Goal: Task Accomplishment & Management: Use online tool/utility

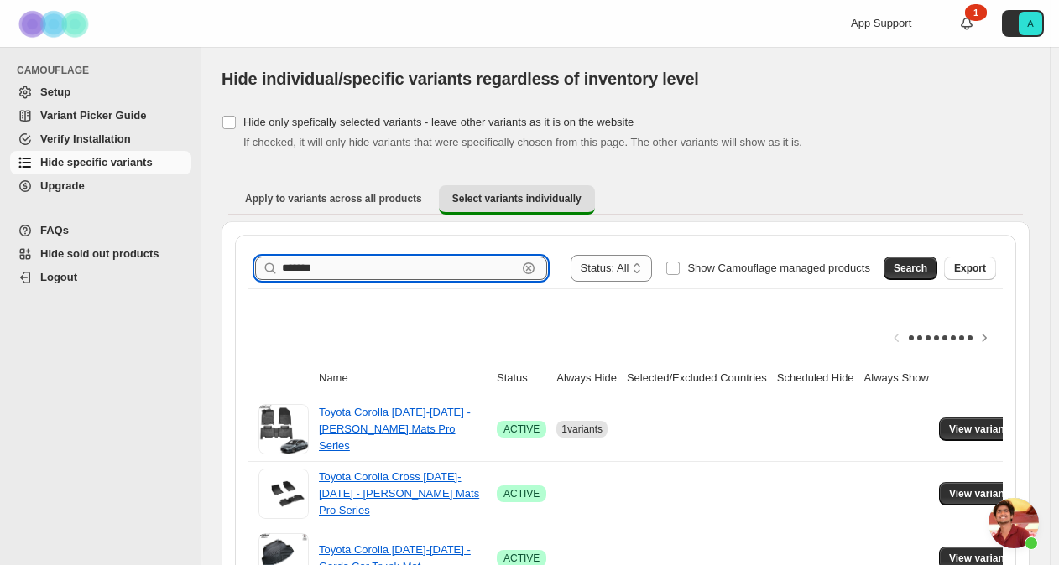
click at [374, 268] on input "*******" at bounding box center [399, 268] width 235 height 23
click at [921, 270] on span "Search" at bounding box center [910, 268] width 34 height 13
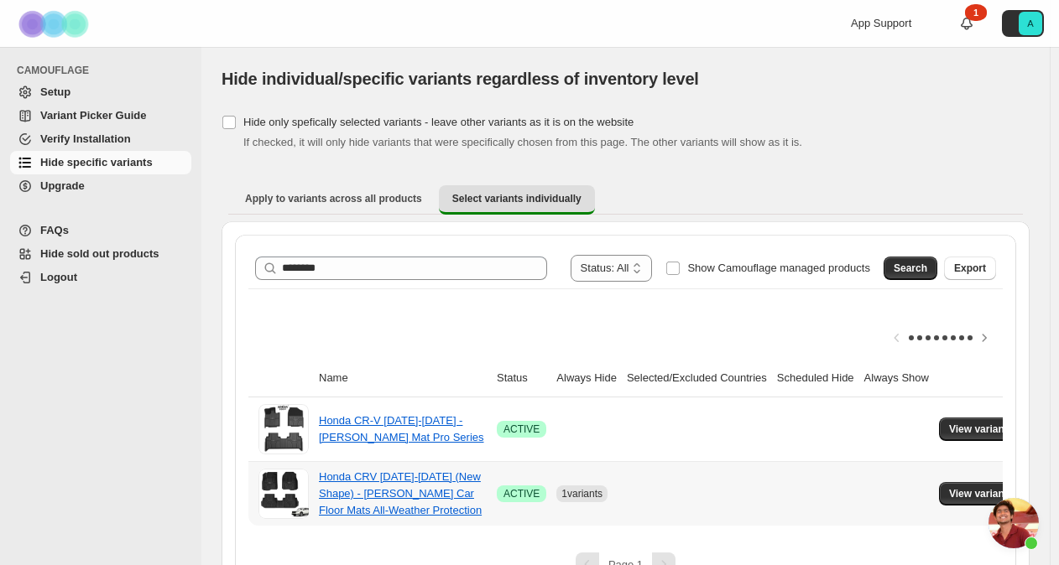
click at [704, 488] on td at bounding box center [697, 493] width 150 height 65
click at [960, 490] on span "View variants" at bounding box center [981, 493] width 65 height 13
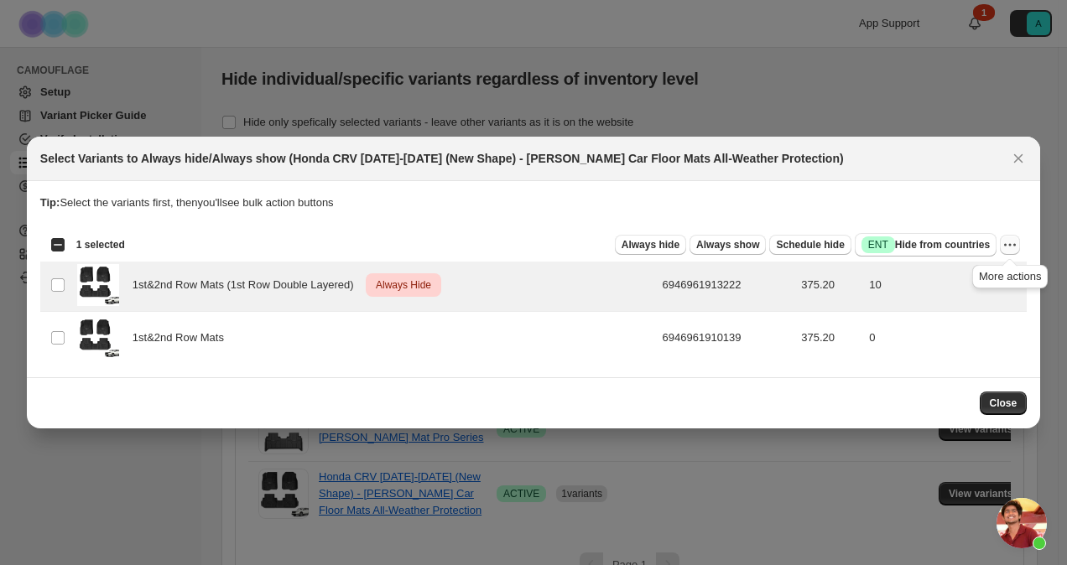
click at [1013, 246] on icon "More actions" at bounding box center [1010, 245] width 17 height 17
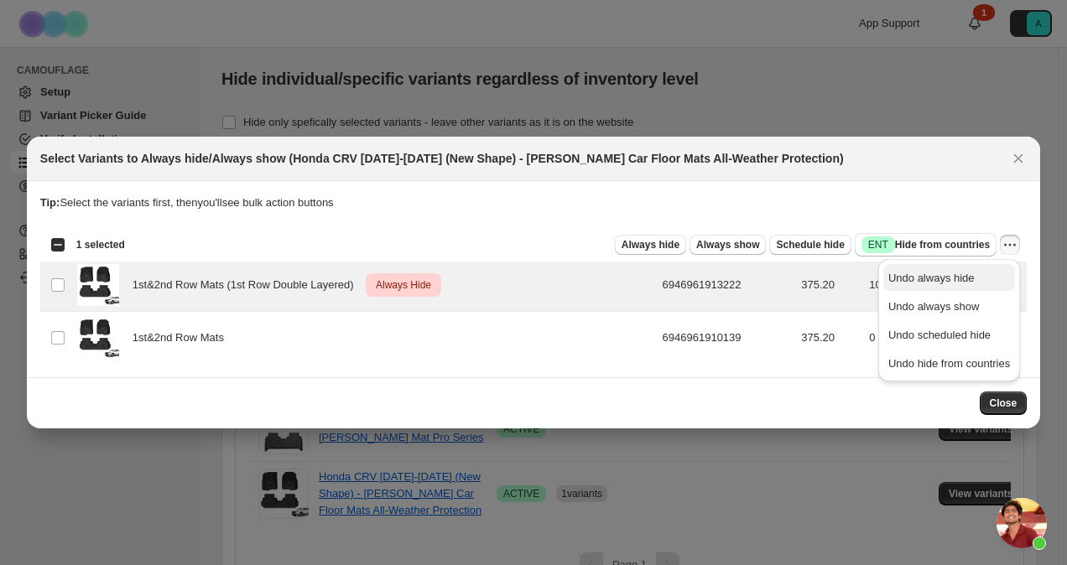
click at [977, 285] on span "Undo always hide" at bounding box center [949, 278] width 122 height 17
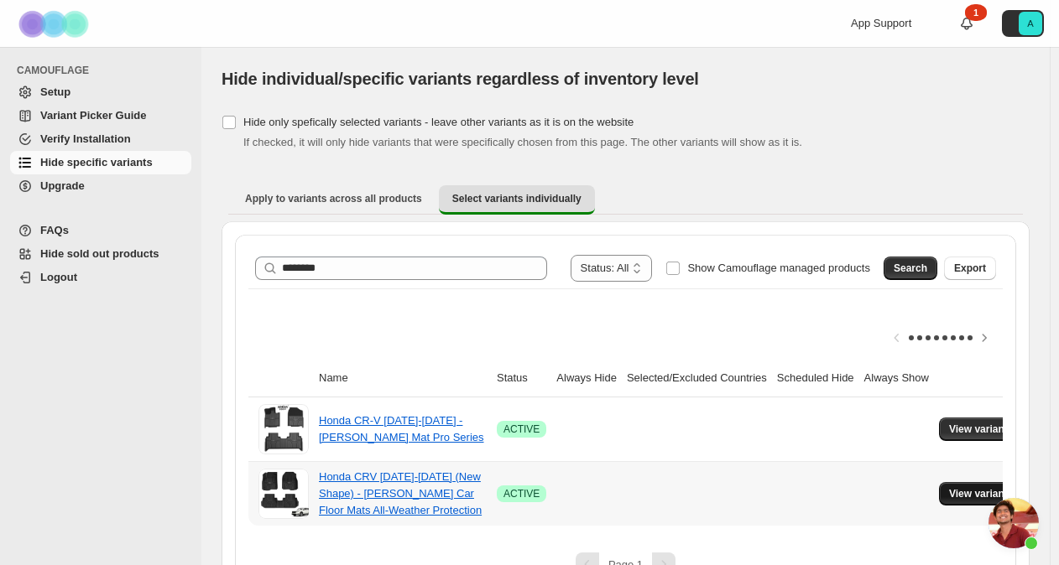
click at [962, 497] on span "View variants" at bounding box center [981, 493] width 65 height 13
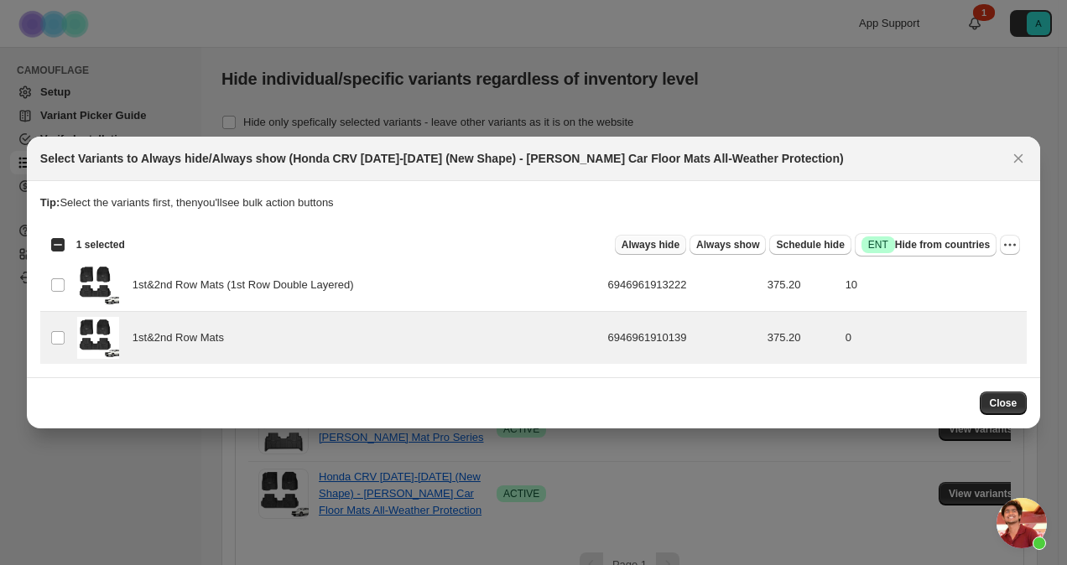
click at [673, 249] on span "Always hide" at bounding box center [651, 244] width 58 height 13
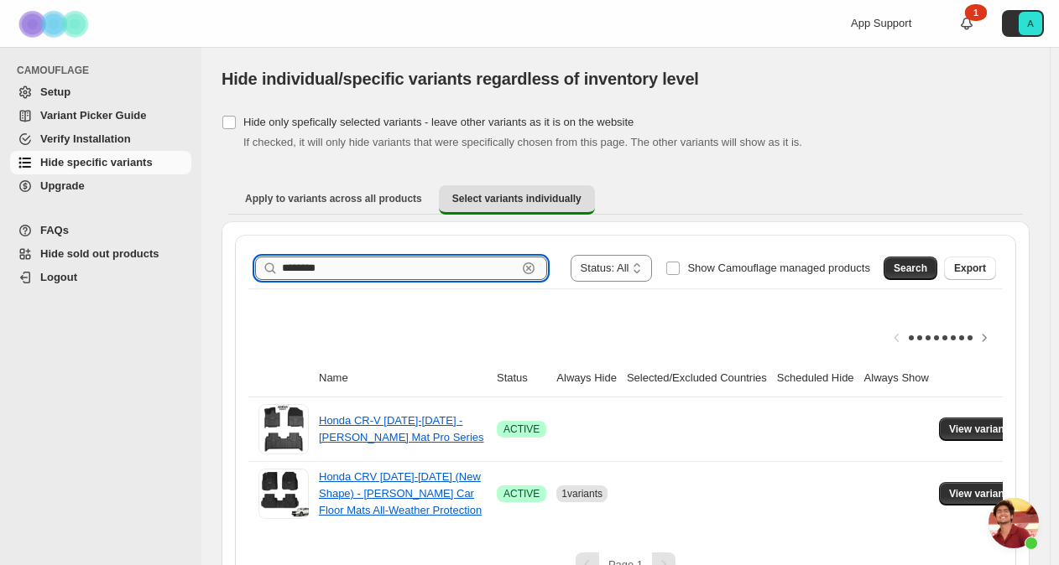
click at [399, 267] on input "********" at bounding box center [399, 268] width 235 height 23
type input "*"
click at [927, 265] on span "Search" at bounding box center [910, 268] width 34 height 13
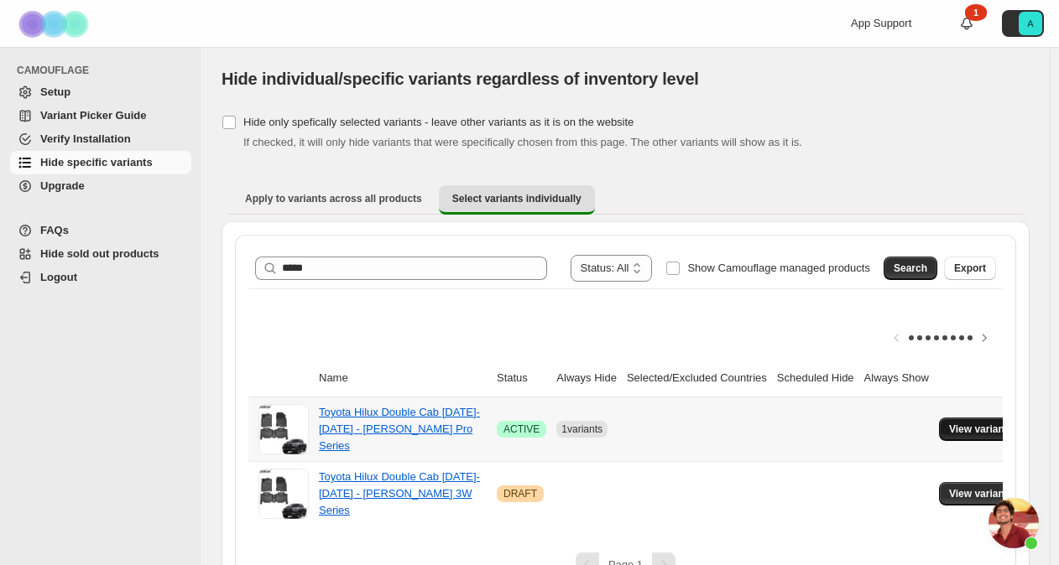
click at [950, 431] on span "View variants" at bounding box center [981, 429] width 65 height 13
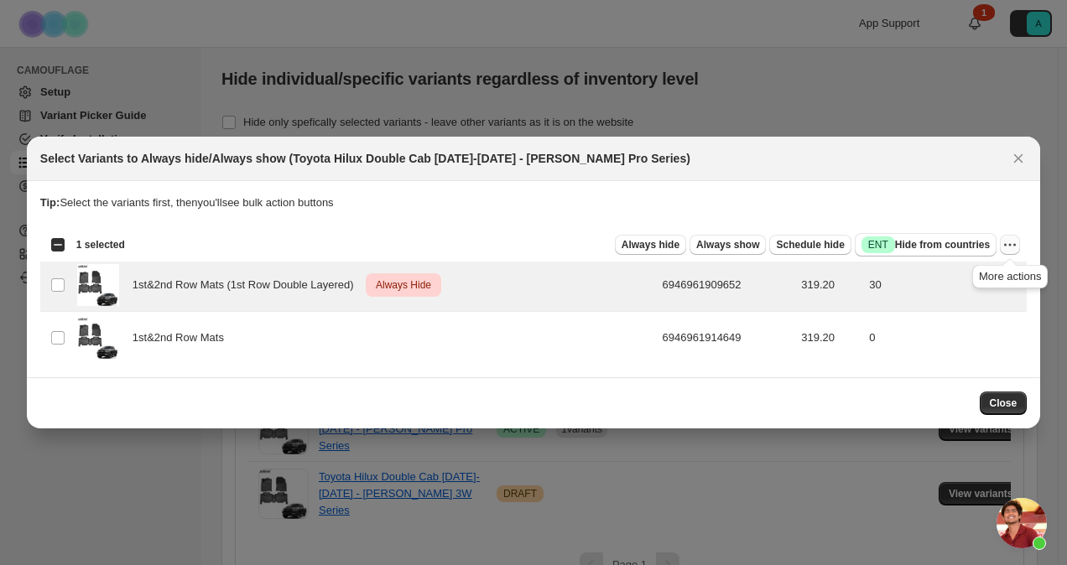
click at [1012, 247] on icon "More actions" at bounding box center [1010, 245] width 17 height 17
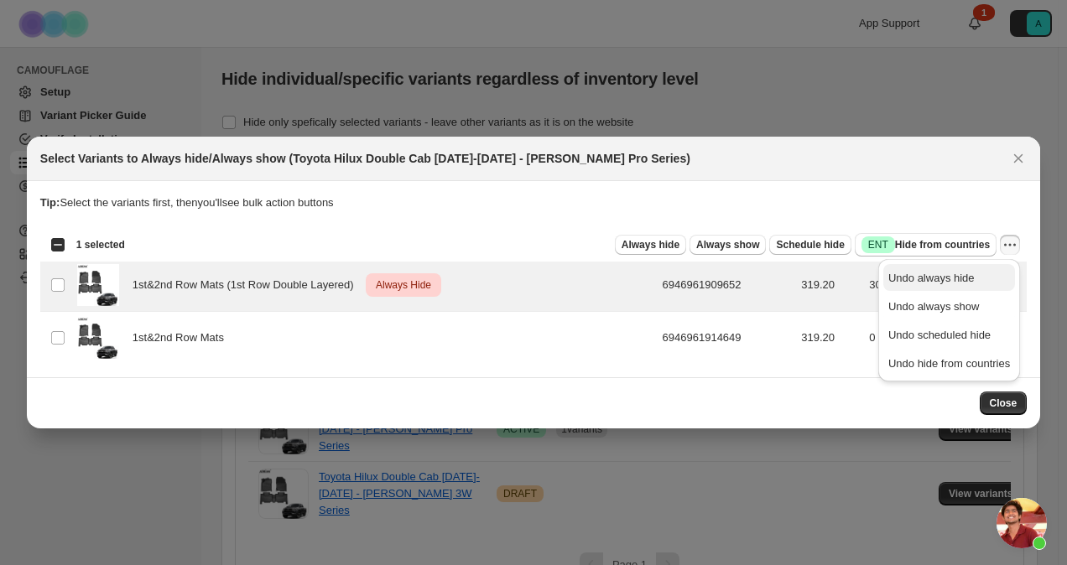
click at [982, 281] on span "Undo always hide" at bounding box center [949, 278] width 122 height 17
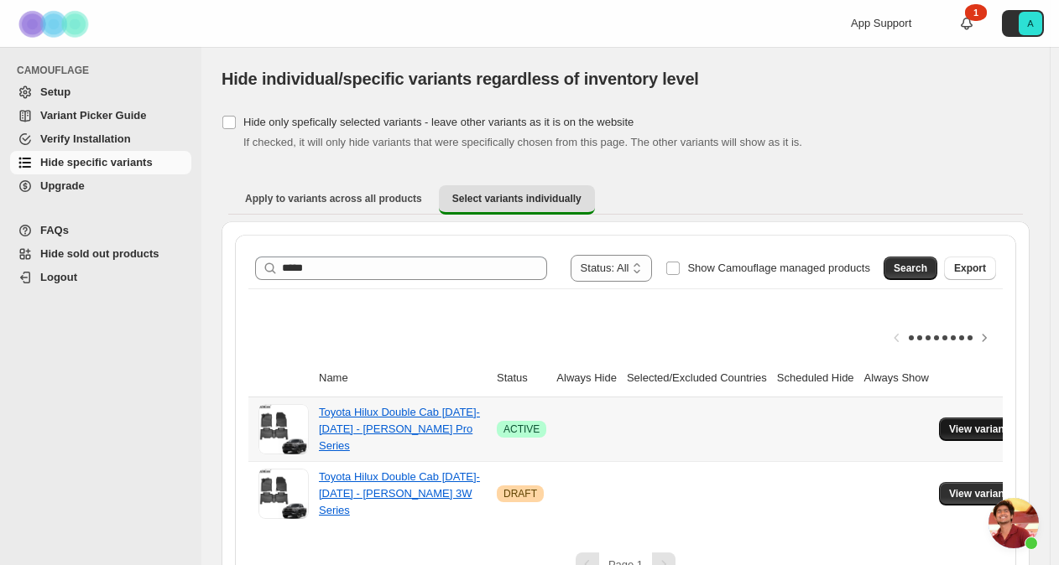
click at [956, 431] on span "View variants" at bounding box center [981, 429] width 65 height 13
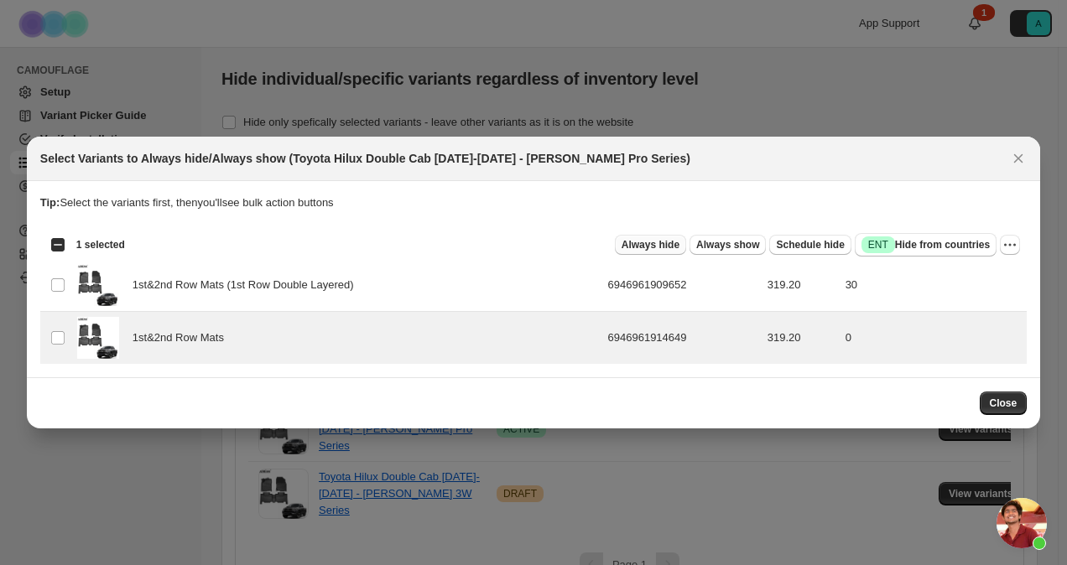
click at [673, 245] on span "Always hide" at bounding box center [651, 244] width 58 height 13
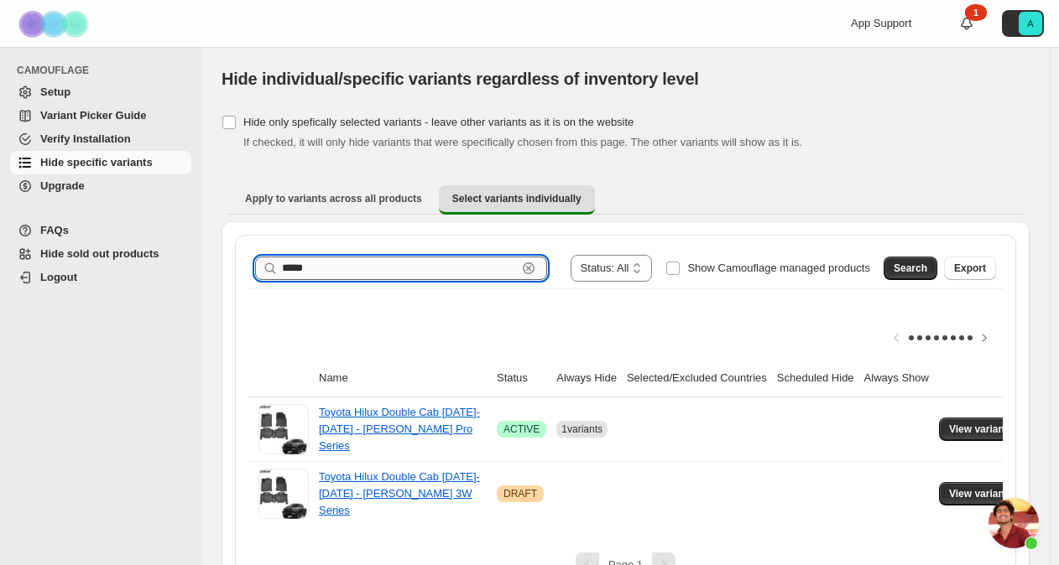
click at [292, 267] on input "*****" at bounding box center [399, 268] width 235 height 23
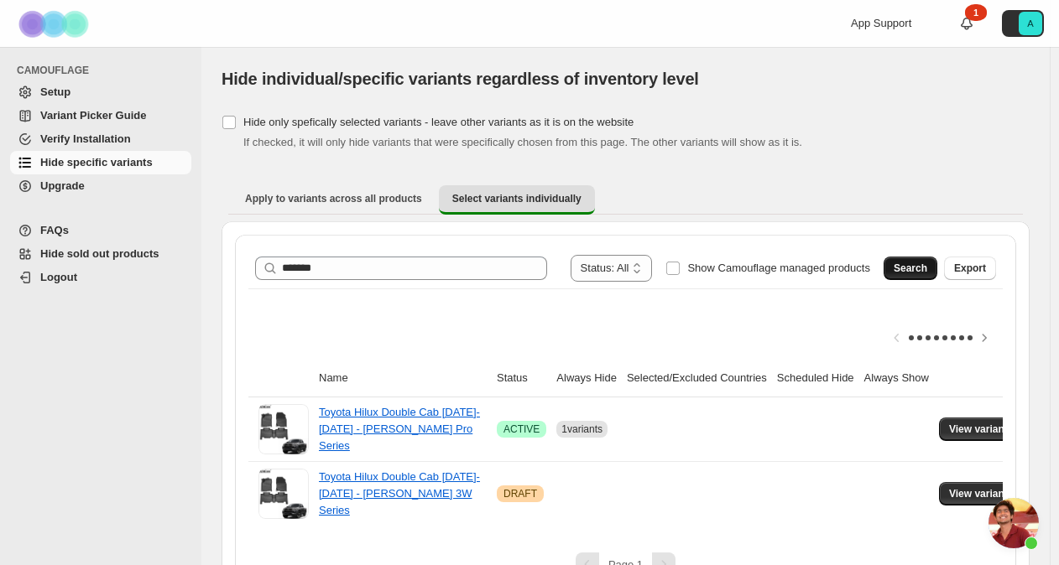
click at [927, 268] on span "Search" at bounding box center [910, 268] width 34 height 13
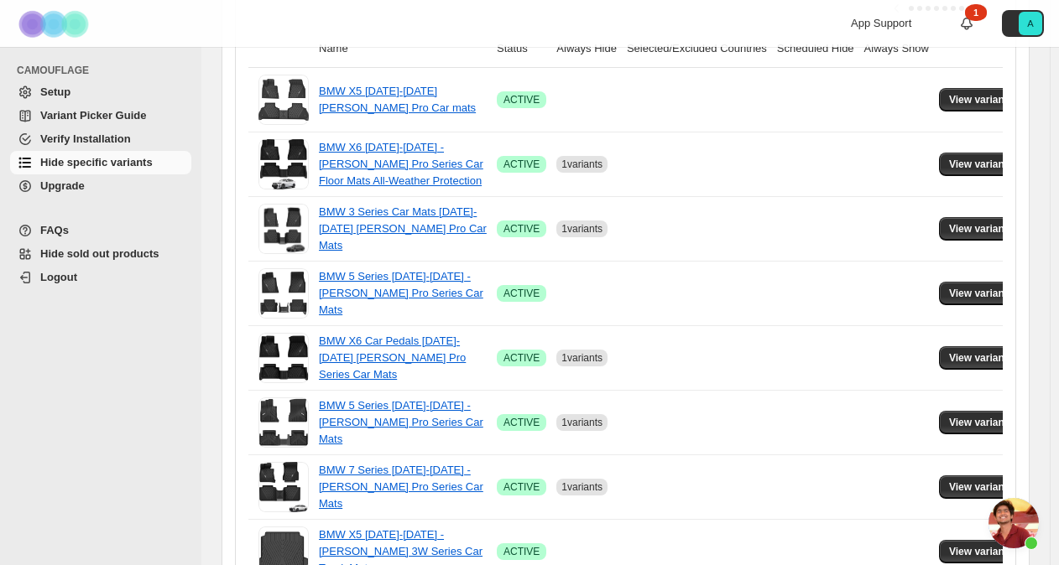
scroll to position [337, 0]
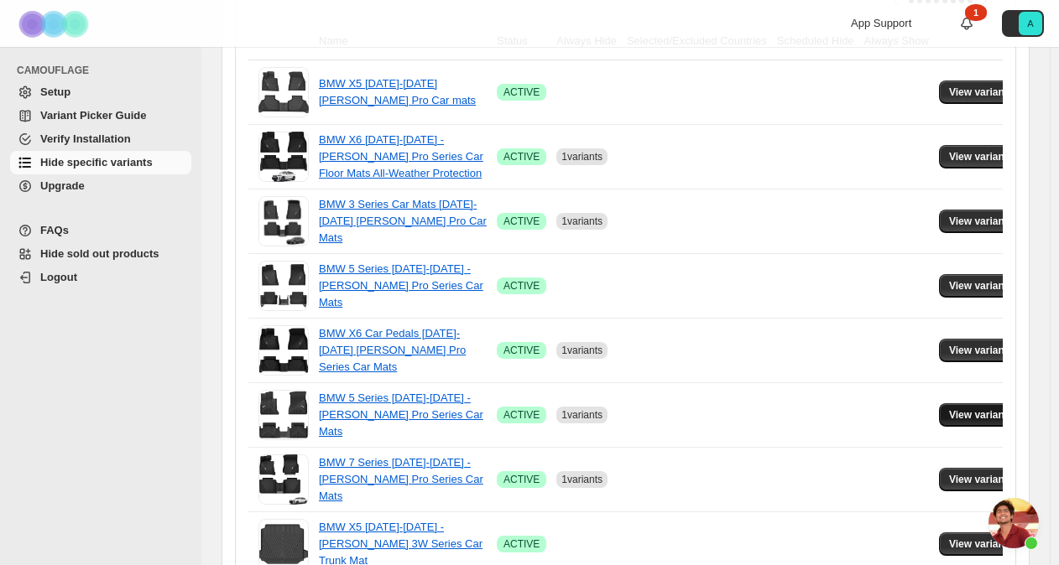
click at [948, 419] on button "View variants" at bounding box center [981, 415] width 85 height 23
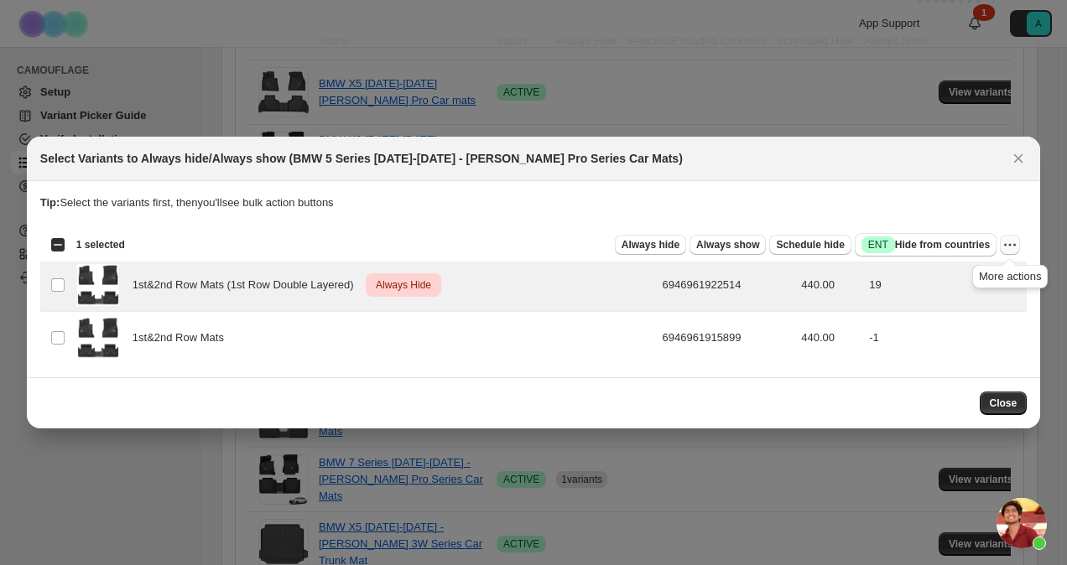
click at [1011, 245] on icon "More actions" at bounding box center [1010, 245] width 17 height 17
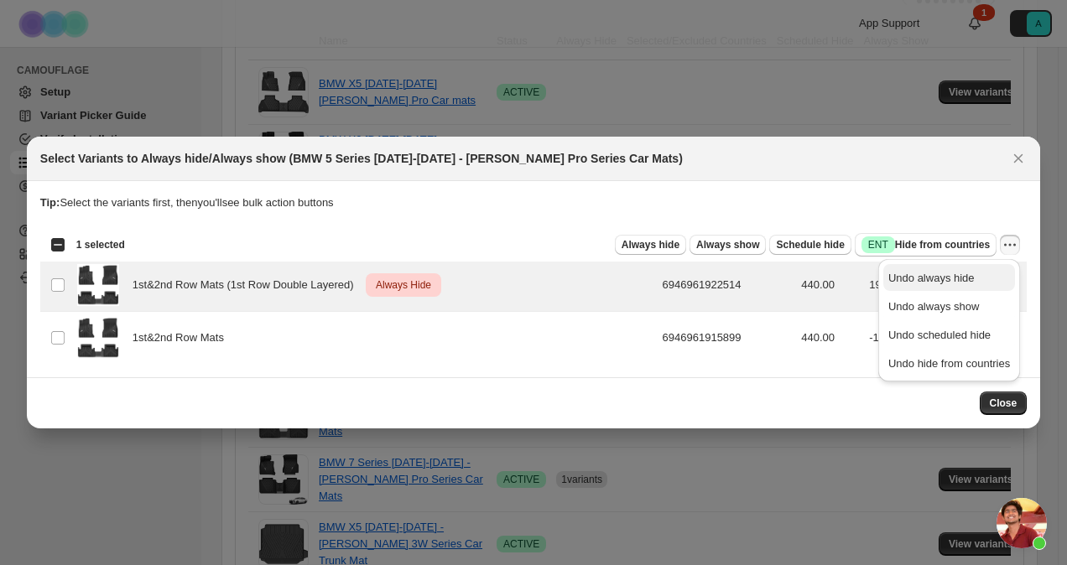
click at [977, 281] on span "Undo always hide" at bounding box center [949, 278] width 122 height 17
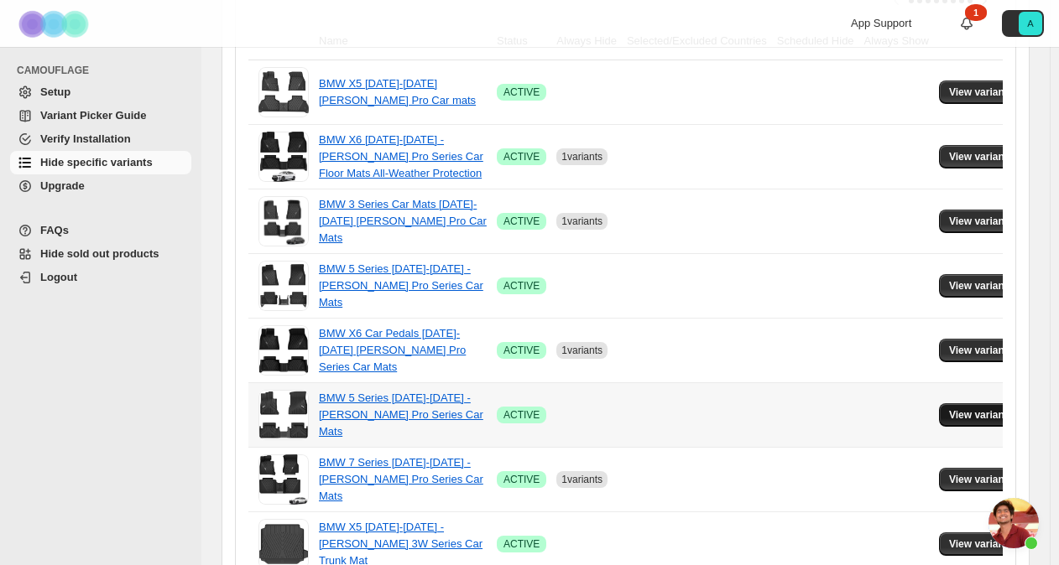
click at [949, 413] on span "View variants" at bounding box center [981, 415] width 65 height 13
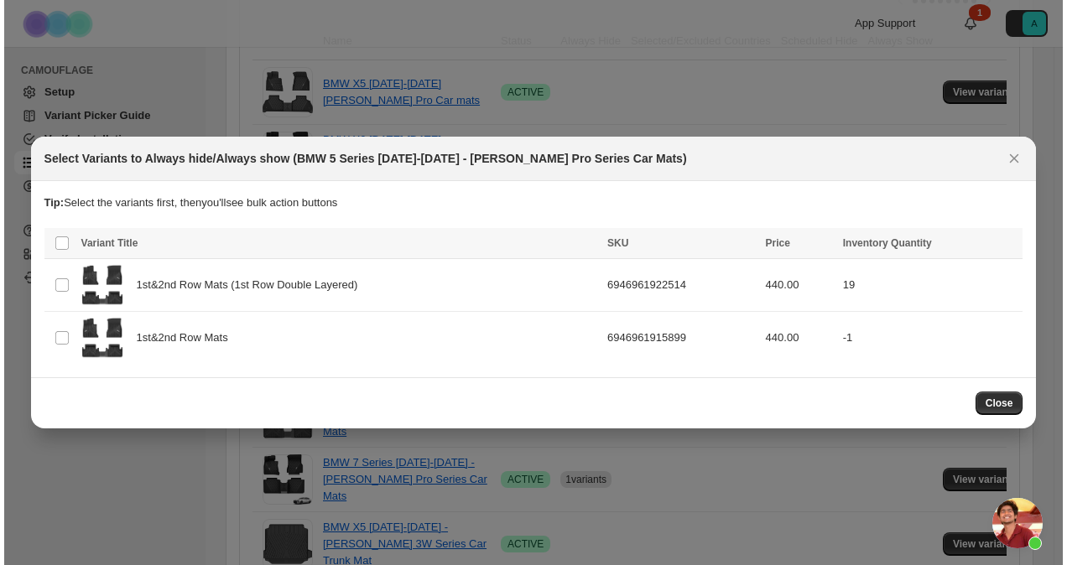
scroll to position [0, 0]
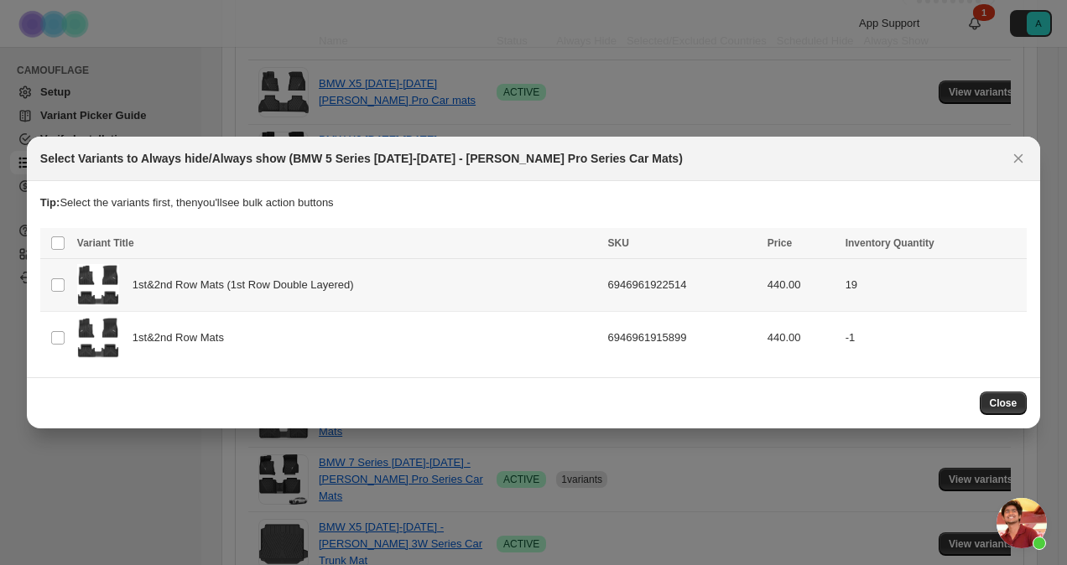
click at [56, 275] on td "Select product variant" at bounding box center [56, 285] width 32 height 53
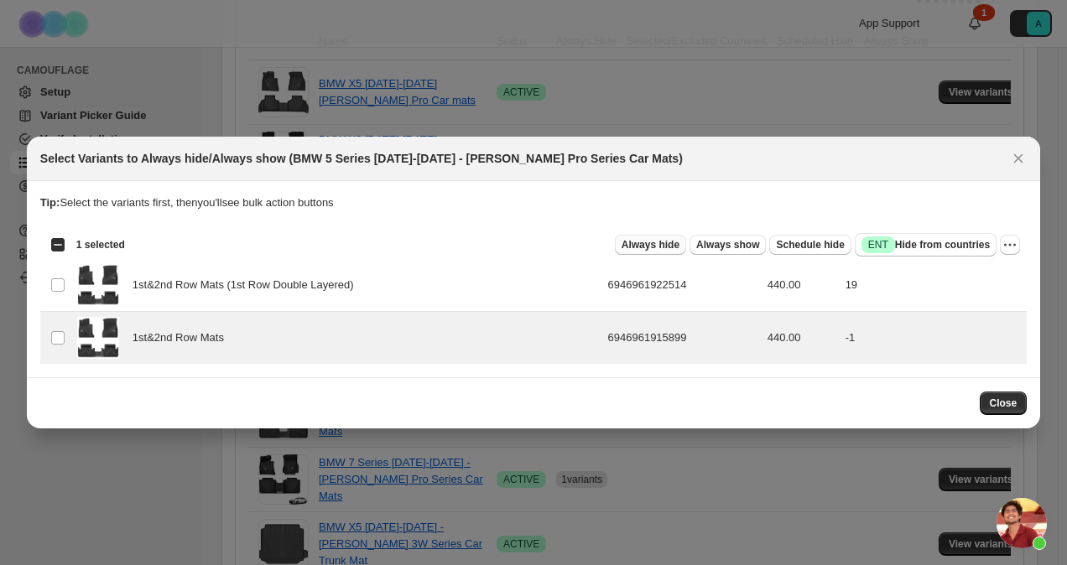
click at [661, 247] on span "Always hide" at bounding box center [651, 244] width 58 height 13
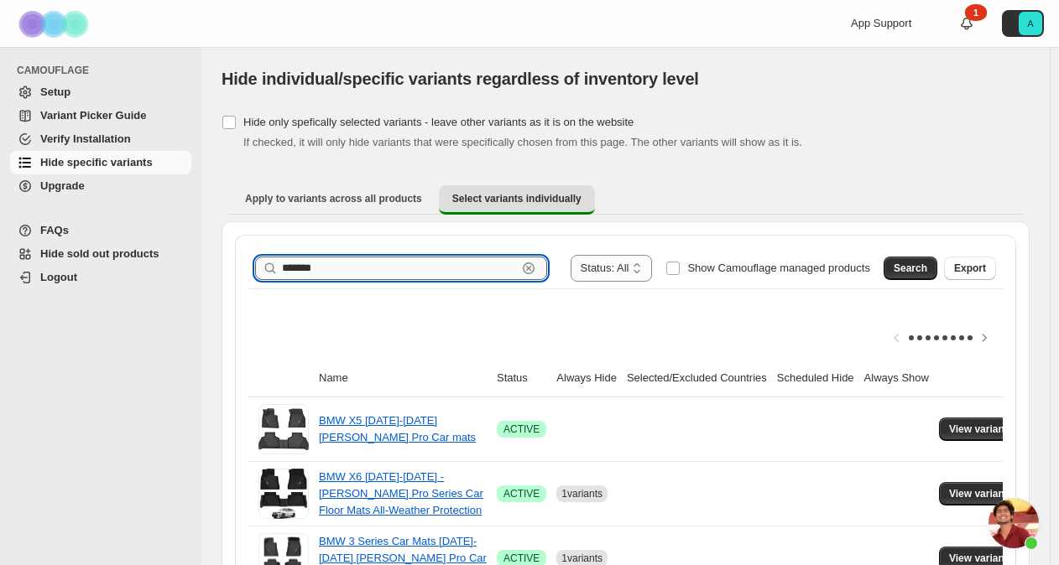
click at [314, 265] on input "*******" at bounding box center [399, 268] width 235 height 23
click at [908, 266] on span "Search" at bounding box center [910, 268] width 34 height 13
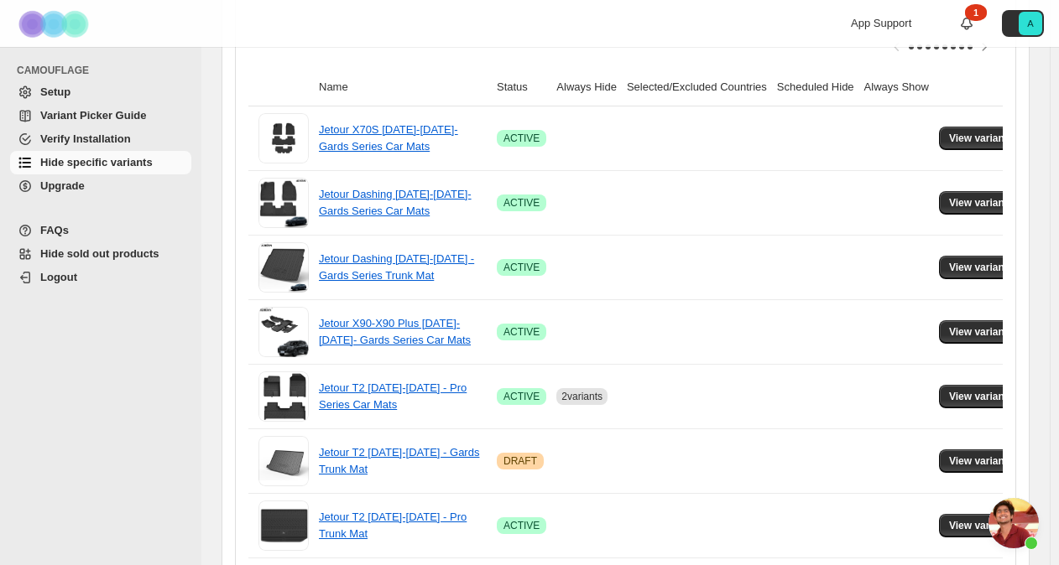
scroll to position [305, 0]
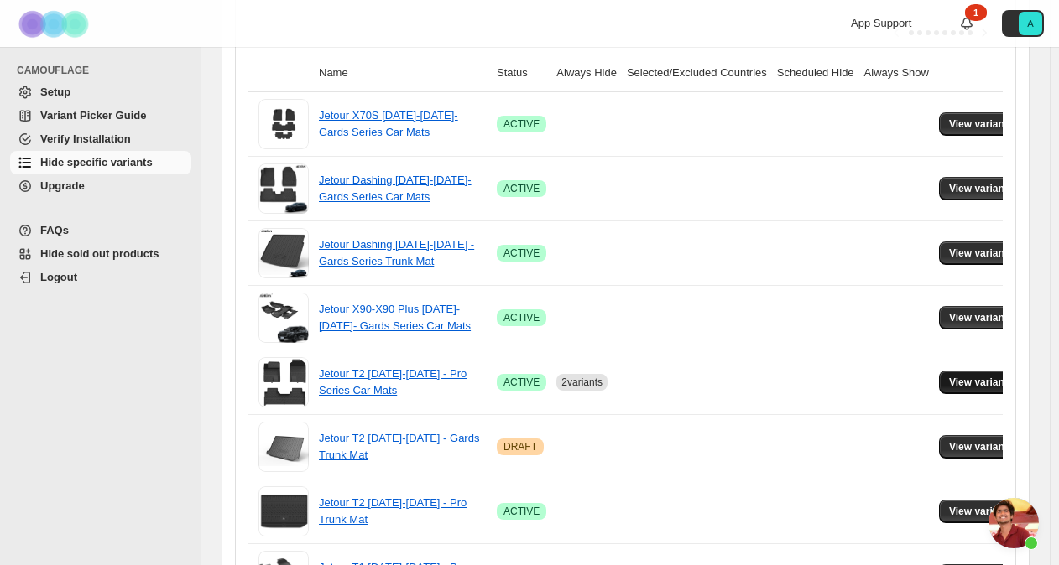
click at [966, 381] on span "View variants" at bounding box center [981, 382] width 65 height 13
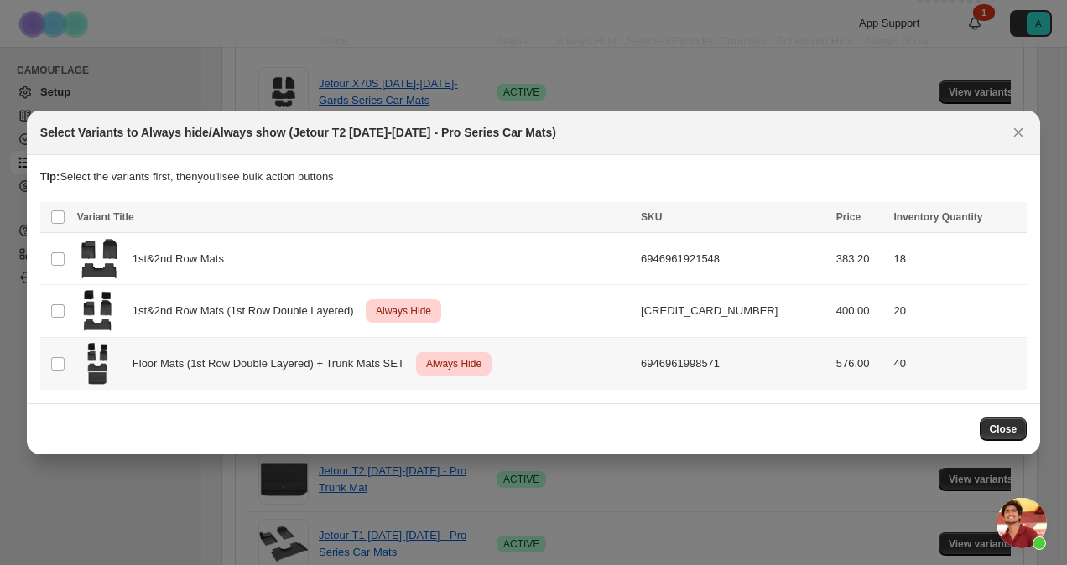
scroll to position [306, 0]
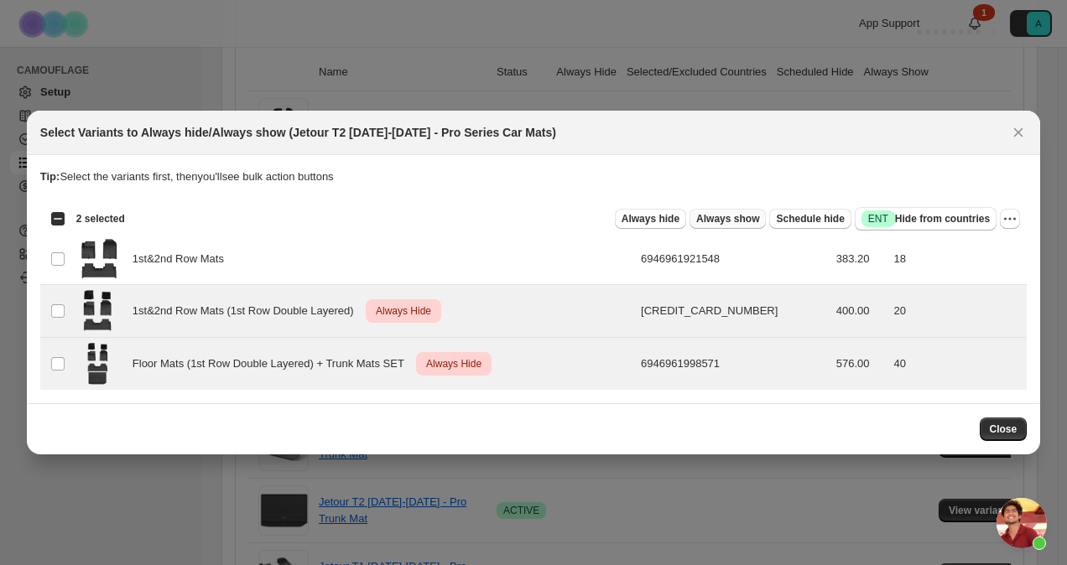
click at [731, 221] on span "Always show" at bounding box center [727, 218] width 63 height 13
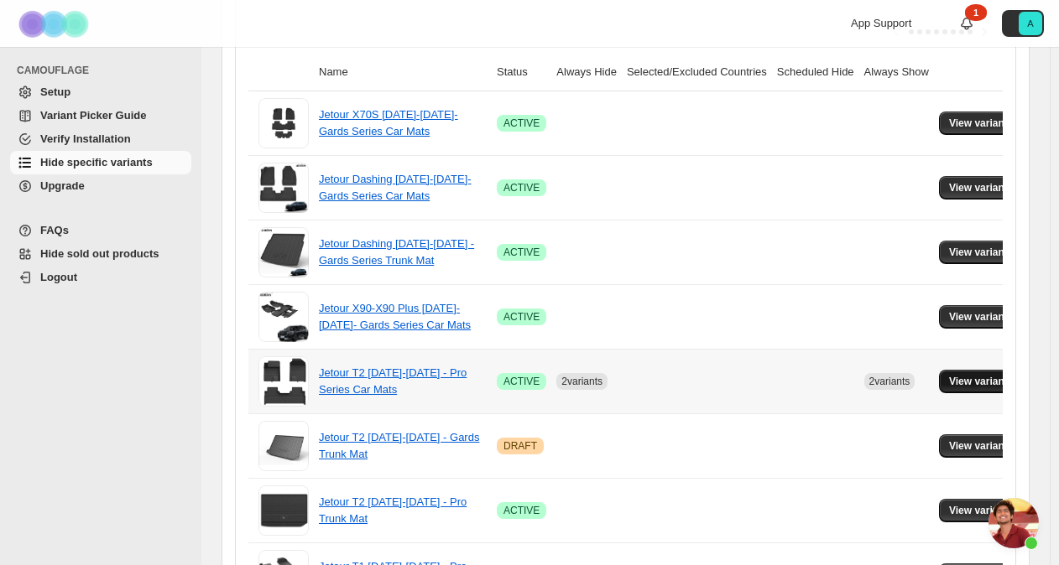
click at [978, 383] on span "View variants" at bounding box center [981, 381] width 65 height 13
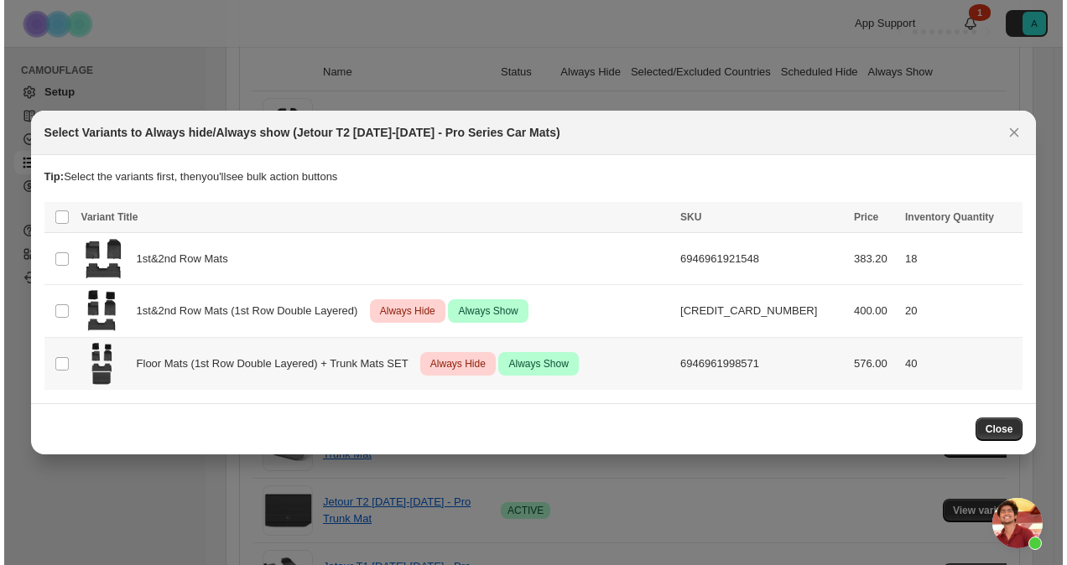
scroll to position [0, 0]
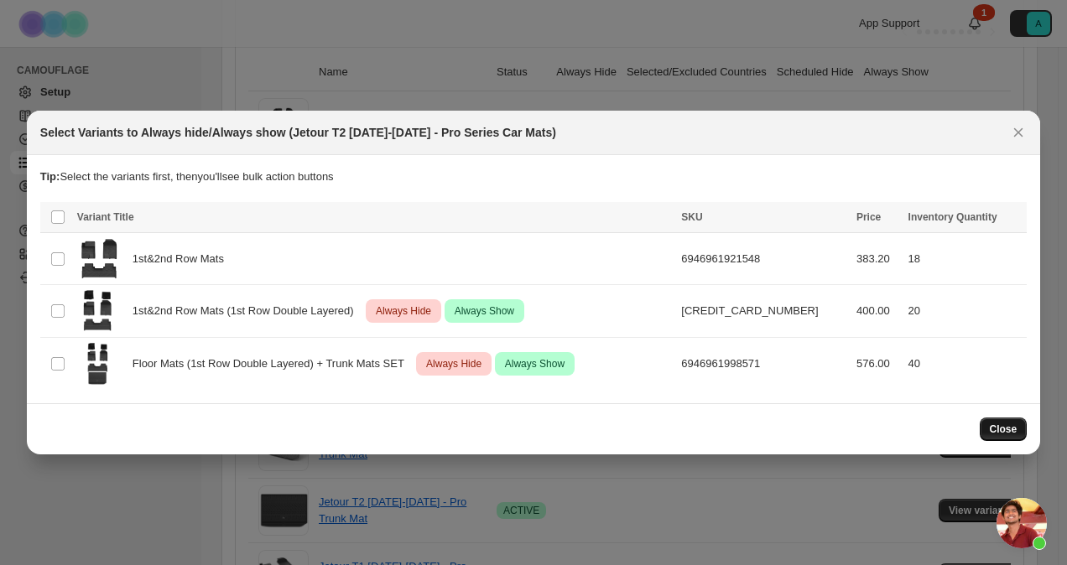
click at [1013, 431] on span "Close" at bounding box center [1004, 429] width 28 height 13
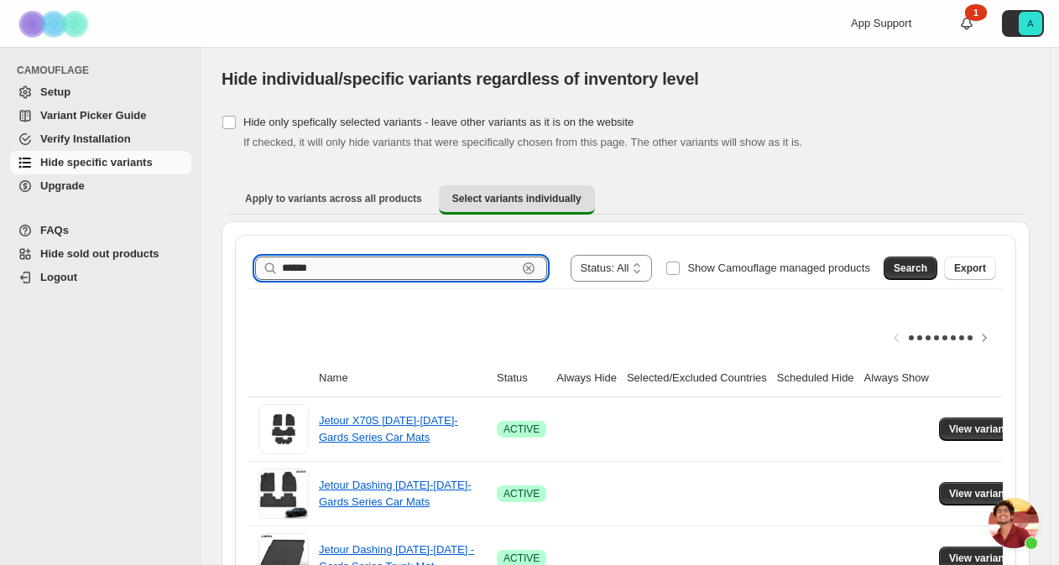
click at [302, 263] on input "******" at bounding box center [399, 268] width 235 height 23
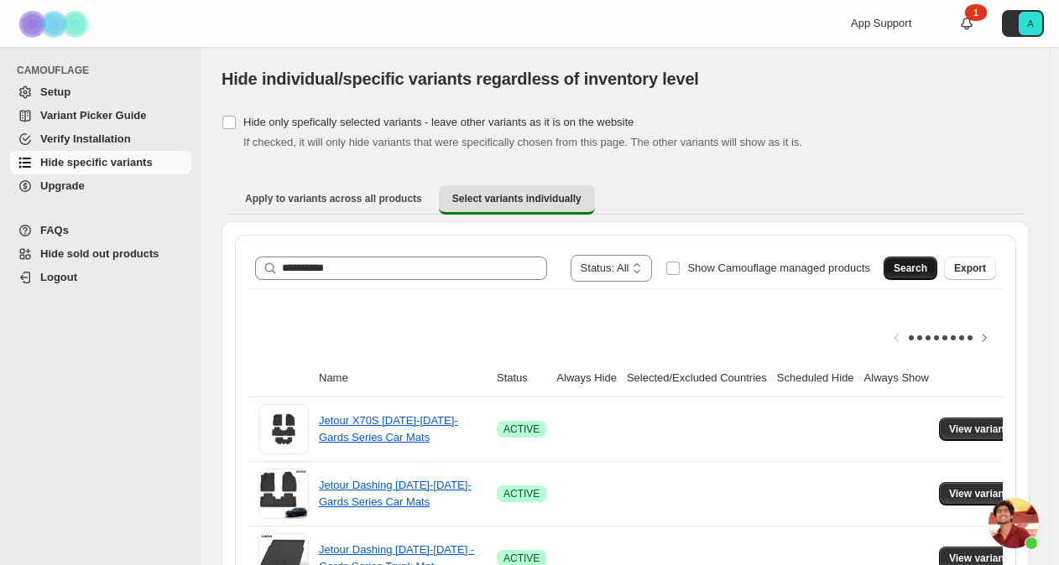
click at [918, 258] on button "Search" at bounding box center [910, 268] width 54 height 23
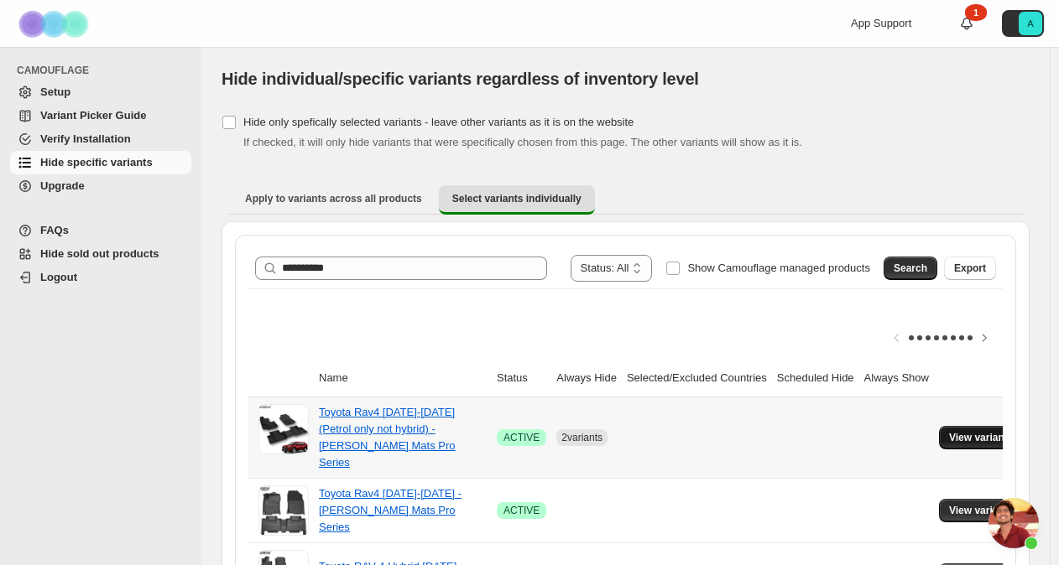
click at [949, 431] on span "View variants" at bounding box center [981, 437] width 65 height 13
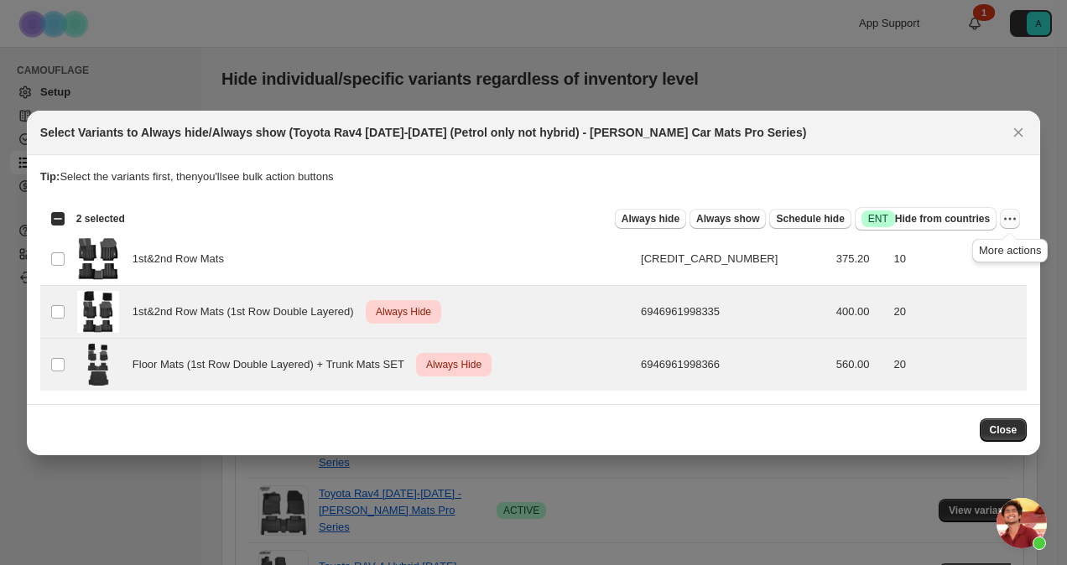
click at [1010, 216] on icon "More actions" at bounding box center [1010, 219] width 17 height 17
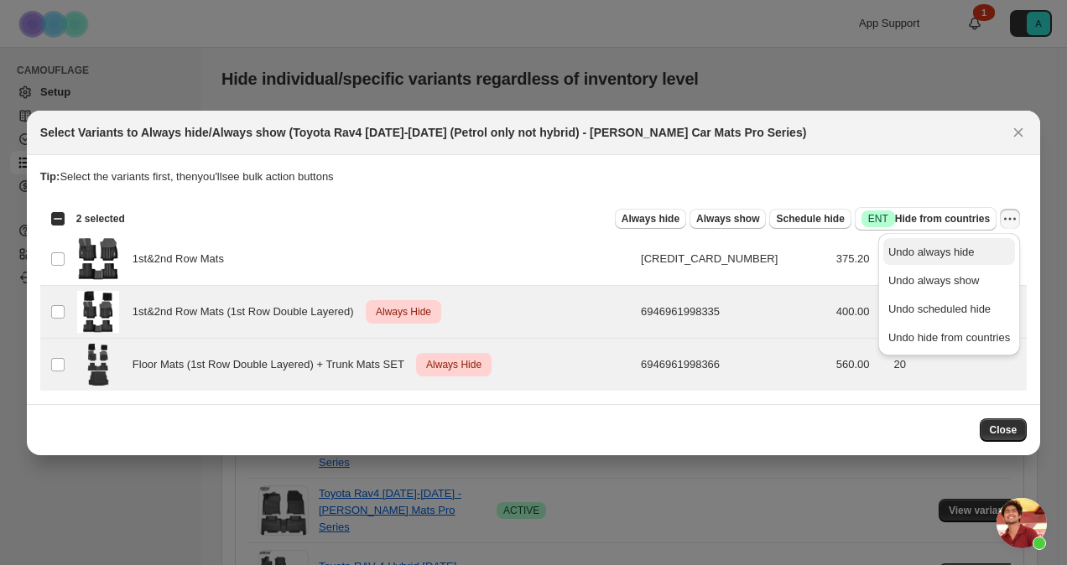
click at [971, 252] on span "Undo always hide" at bounding box center [949, 252] width 122 height 17
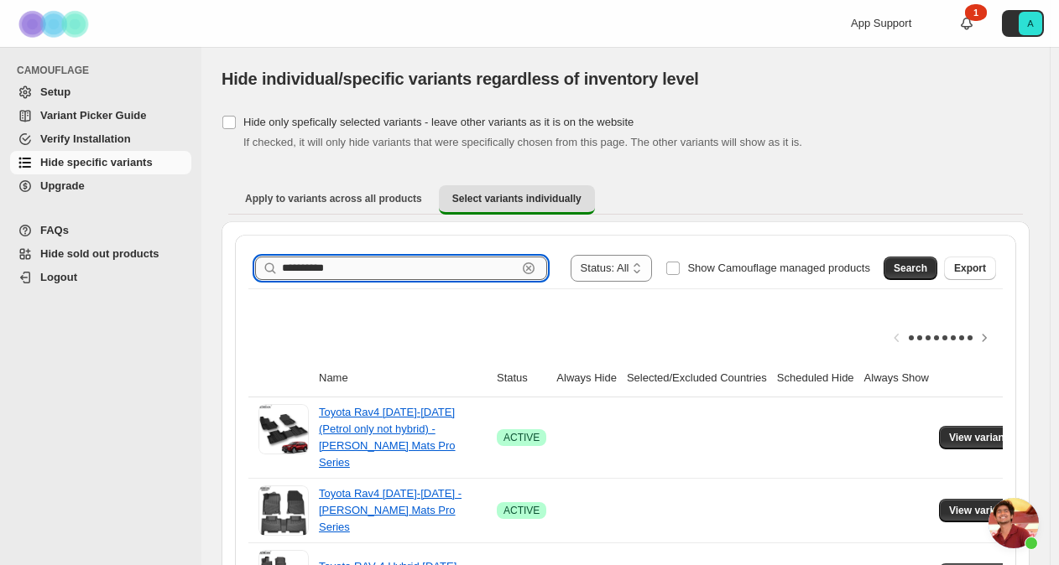
click at [395, 270] on input "**********" at bounding box center [399, 268] width 235 height 23
type input "*"
click at [927, 268] on span "Search" at bounding box center [910, 268] width 34 height 13
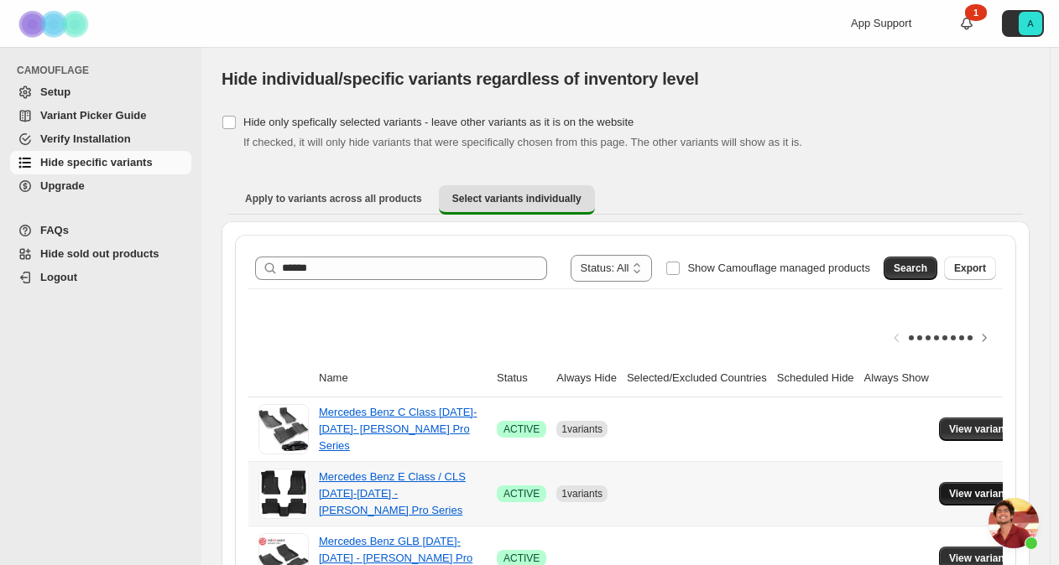
click at [949, 491] on span "View variants" at bounding box center [981, 493] width 65 height 13
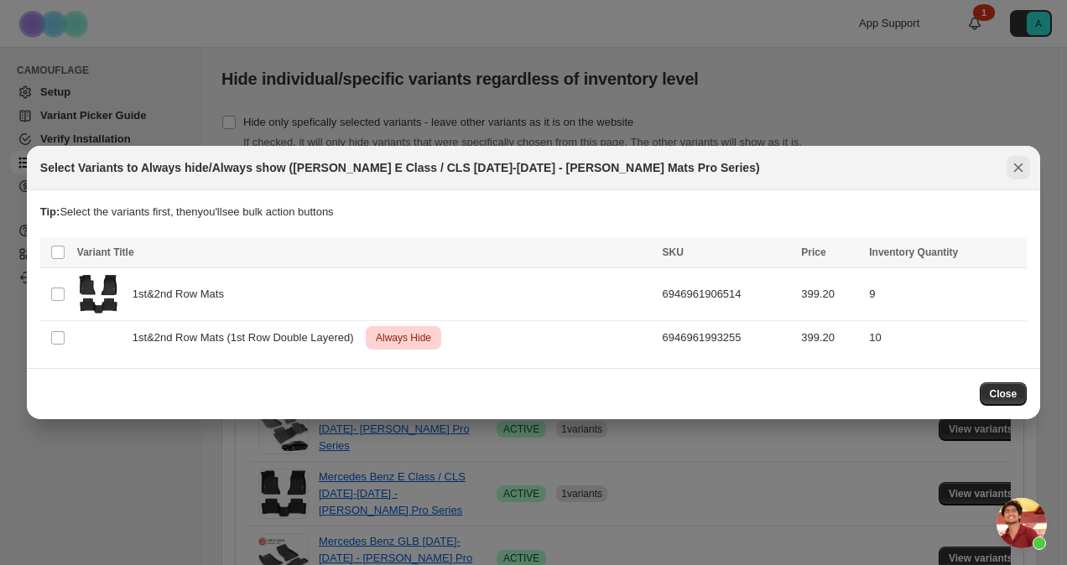
click at [1025, 168] on icon "Close" at bounding box center [1018, 167] width 17 height 17
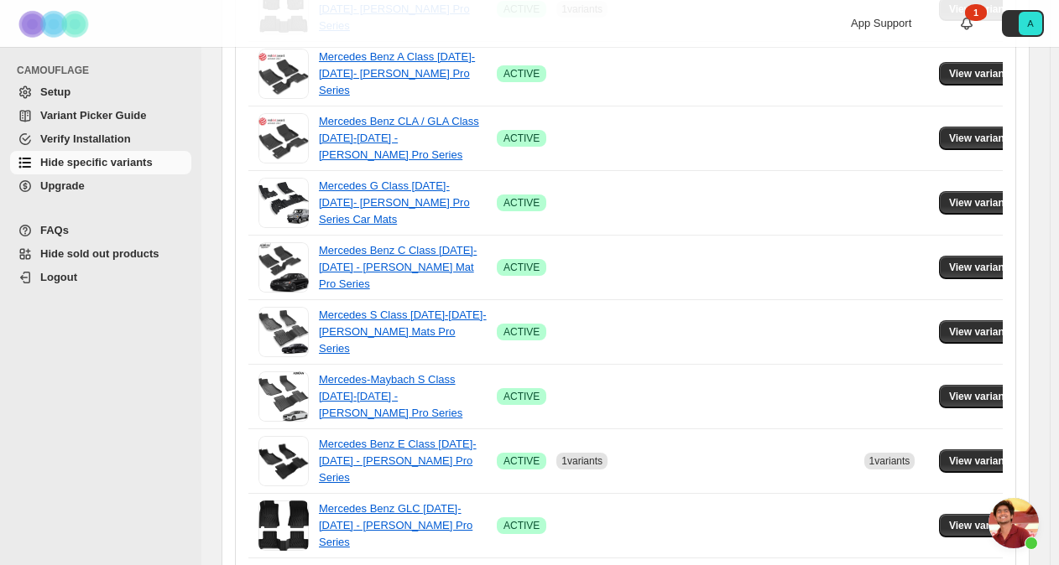
scroll to position [772, 0]
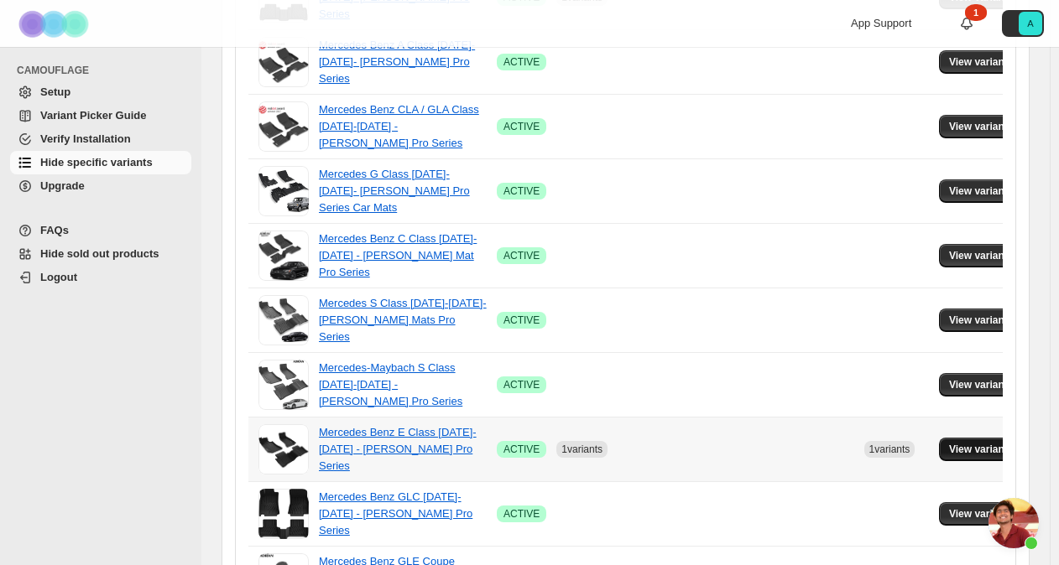
click at [974, 443] on span "View variants" at bounding box center [981, 449] width 65 height 13
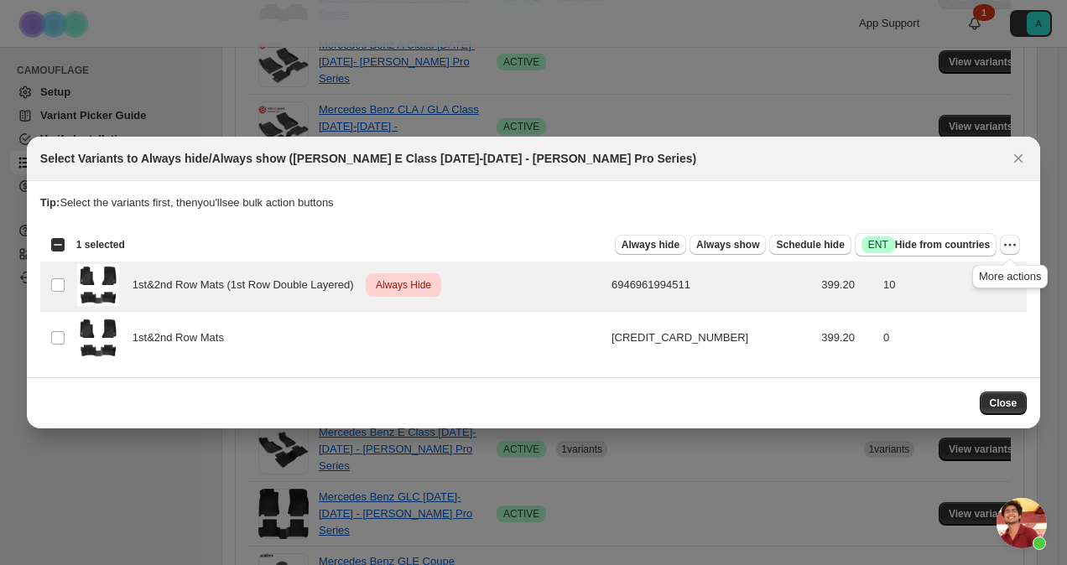
click at [1010, 243] on icon "More actions" at bounding box center [1010, 245] width 17 height 17
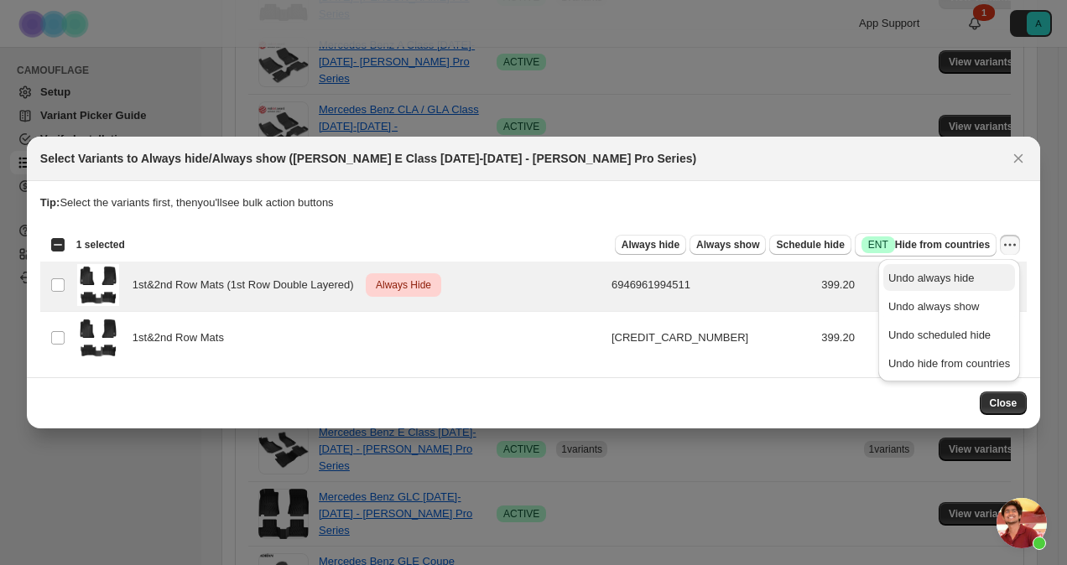
click at [961, 278] on span "Undo always hide" at bounding box center [931, 278] width 86 height 13
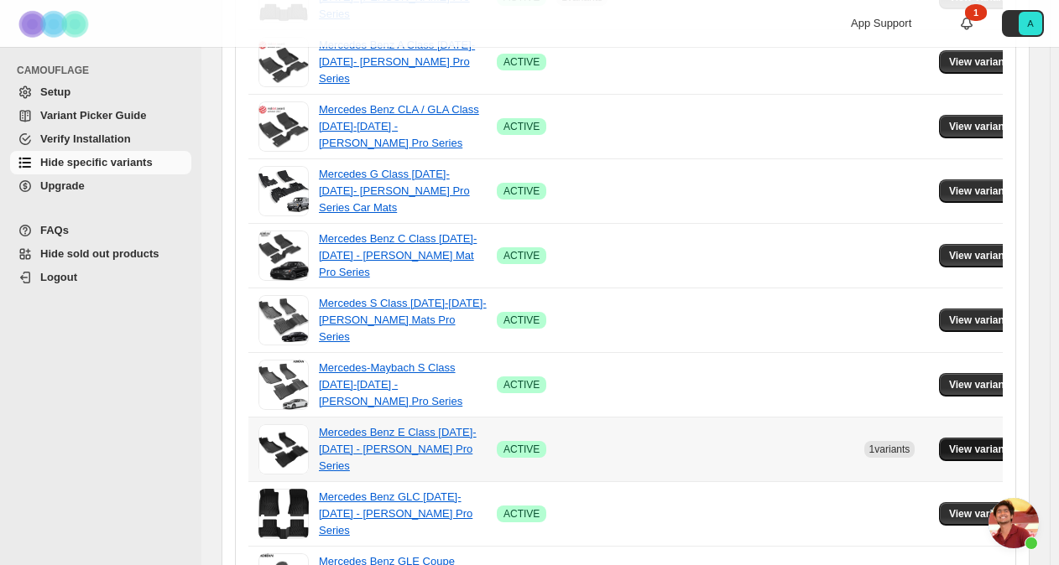
click at [971, 443] on span "View variants" at bounding box center [981, 449] width 65 height 13
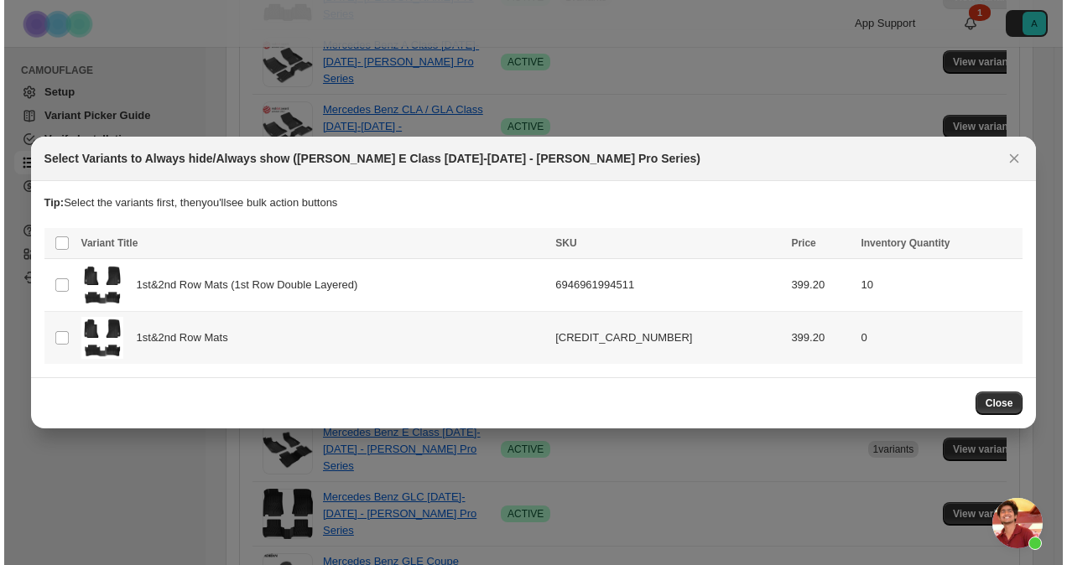
scroll to position [0, 0]
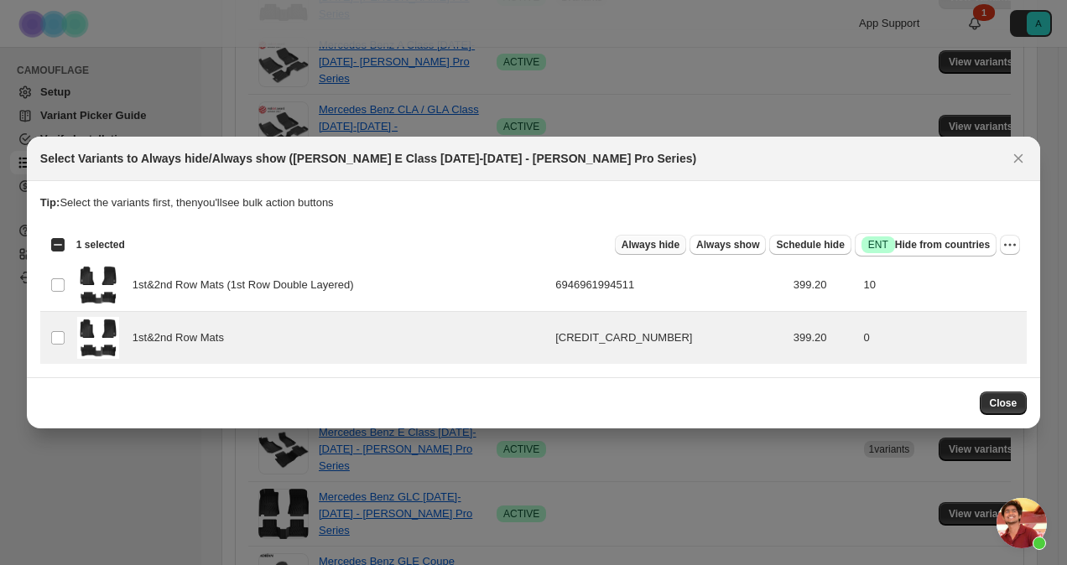
click at [670, 240] on span "Always hide" at bounding box center [651, 244] width 58 height 13
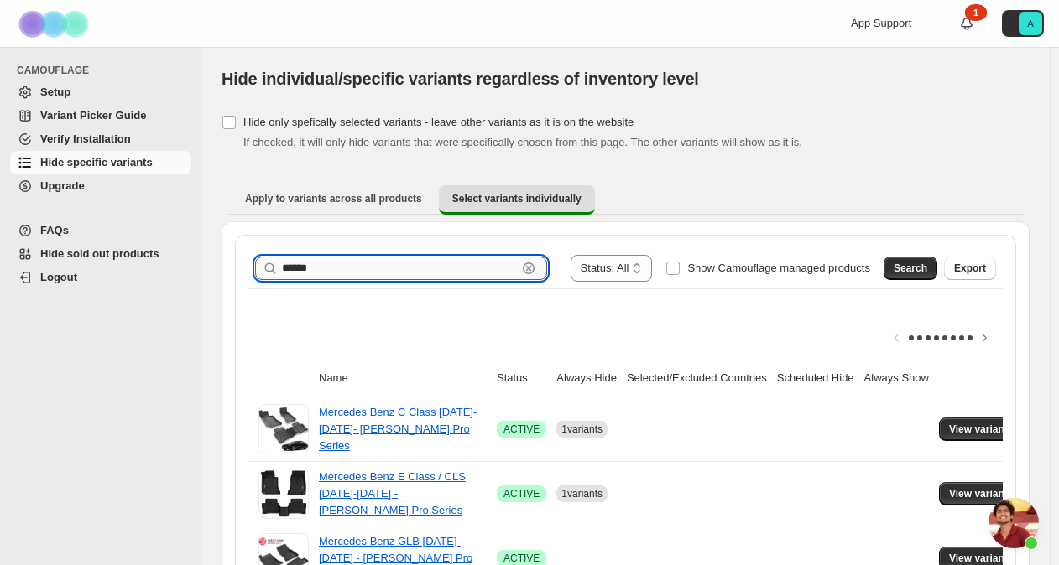
click at [336, 266] on input "******" at bounding box center [399, 268] width 235 height 23
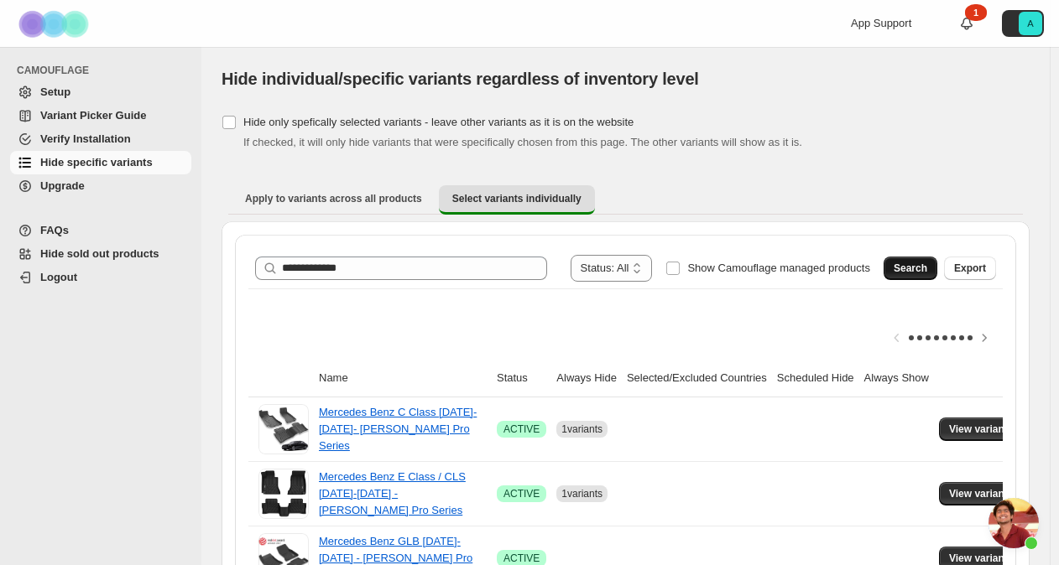
click at [926, 263] on span "Search" at bounding box center [910, 268] width 34 height 13
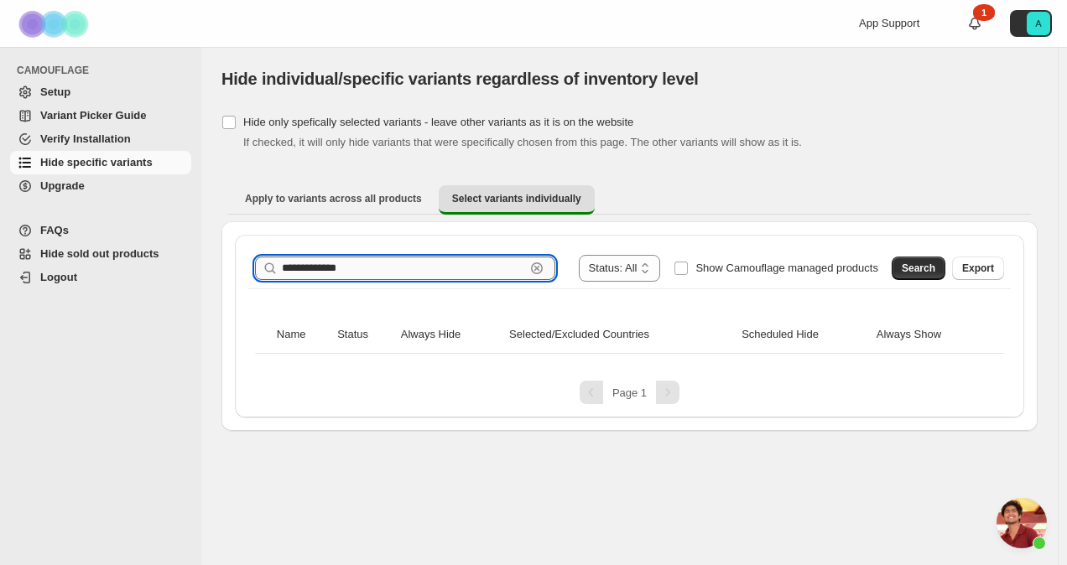
click at [378, 273] on input "**********" at bounding box center [403, 268] width 243 height 23
click at [926, 270] on span "Search" at bounding box center [919, 268] width 34 height 13
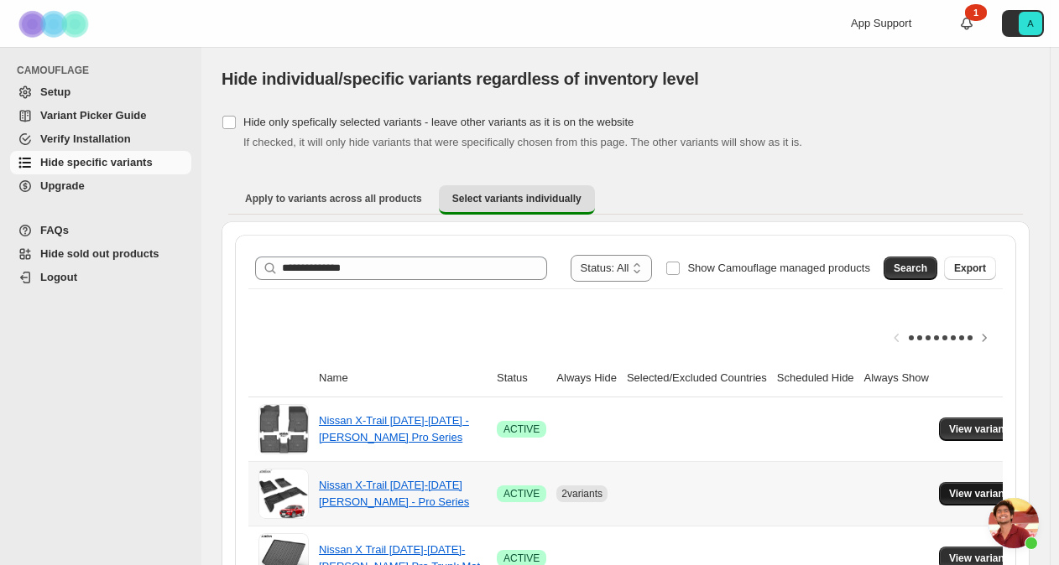
click at [951, 492] on span "View variants" at bounding box center [981, 493] width 65 height 13
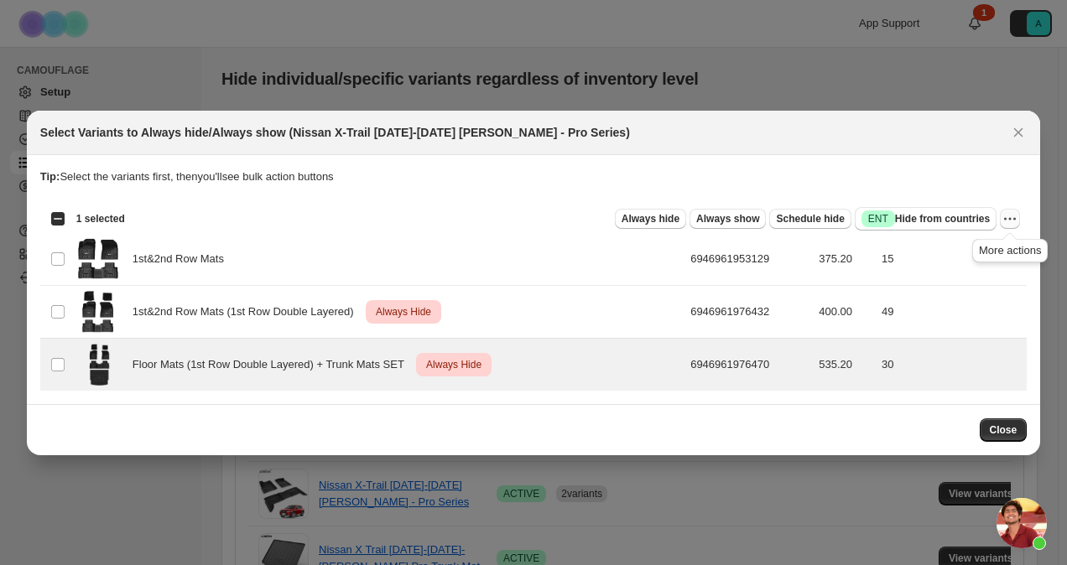
click at [1007, 217] on icon "More actions" at bounding box center [1010, 219] width 17 height 17
click at [946, 252] on span "Undo always hide" at bounding box center [931, 252] width 86 height 13
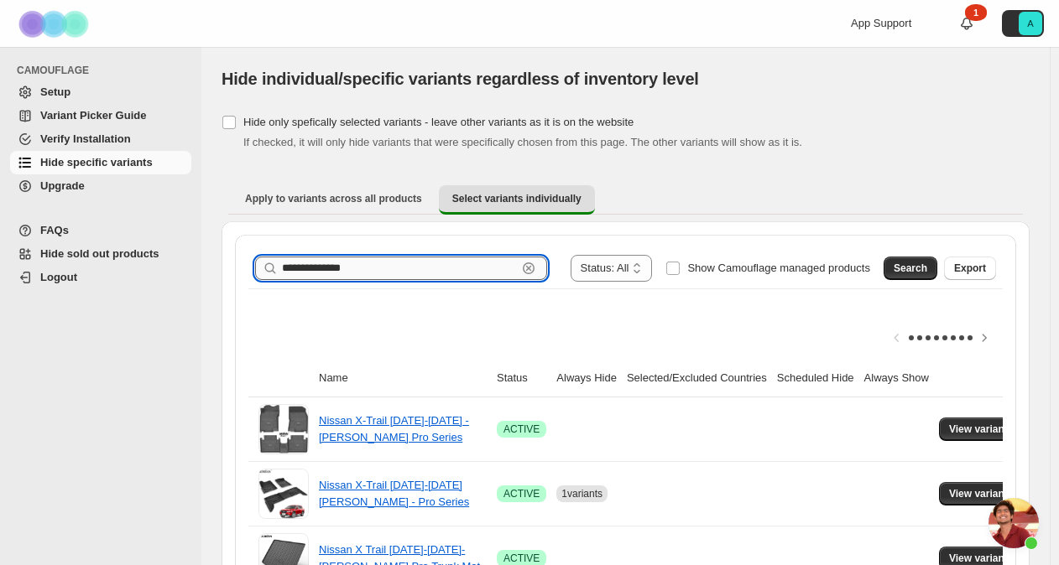
click at [315, 266] on input "**********" at bounding box center [399, 268] width 235 height 23
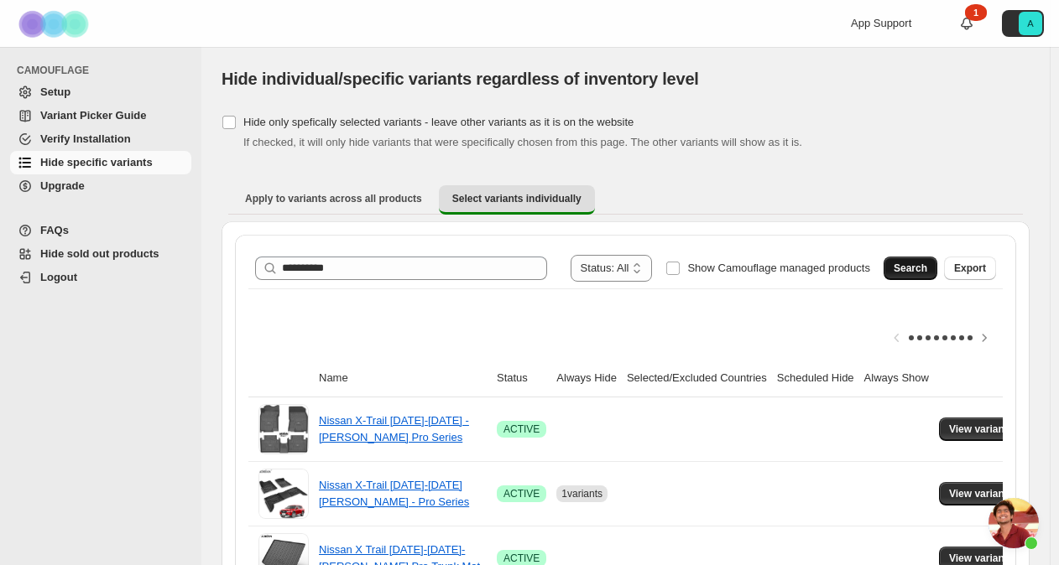
click at [923, 262] on span "Search" at bounding box center [910, 268] width 34 height 13
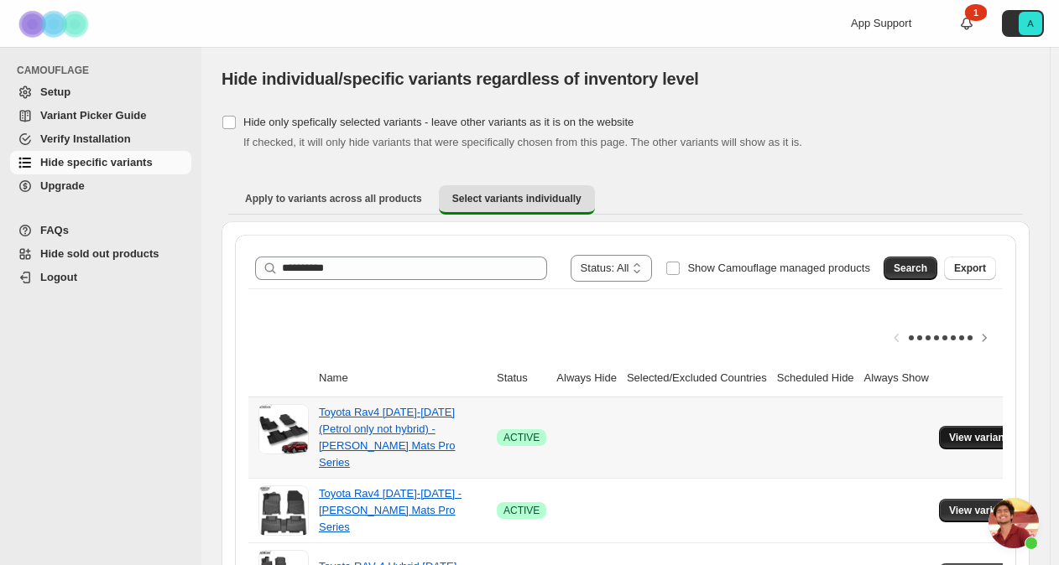
click at [963, 435] on button "View variants" at bounding box center [981, 437] width 85 height 23
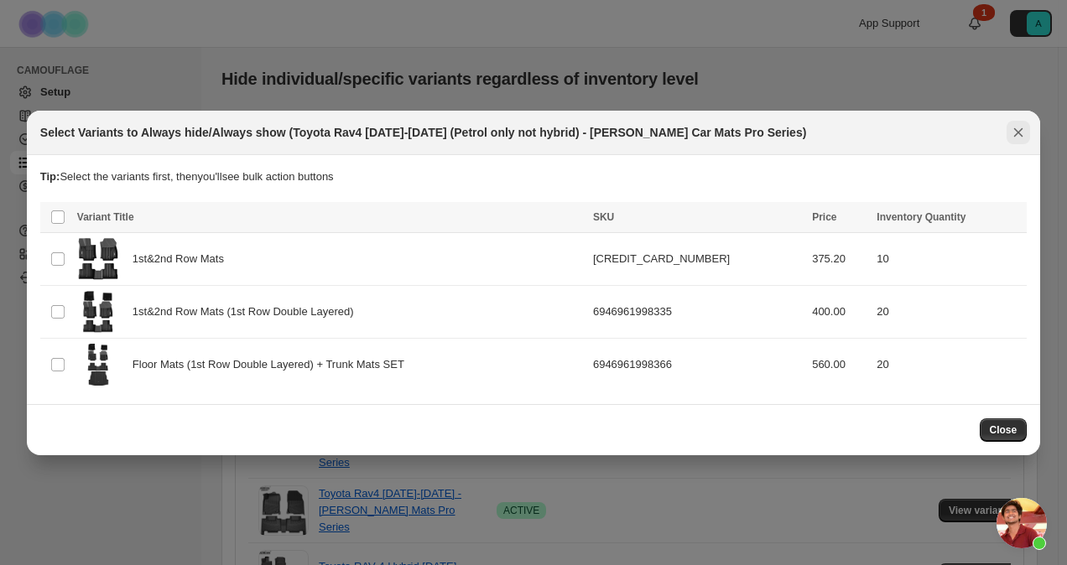
click at [1022, 133] on icon "Close" at bounding box center [1018, 132] width 17 height 17
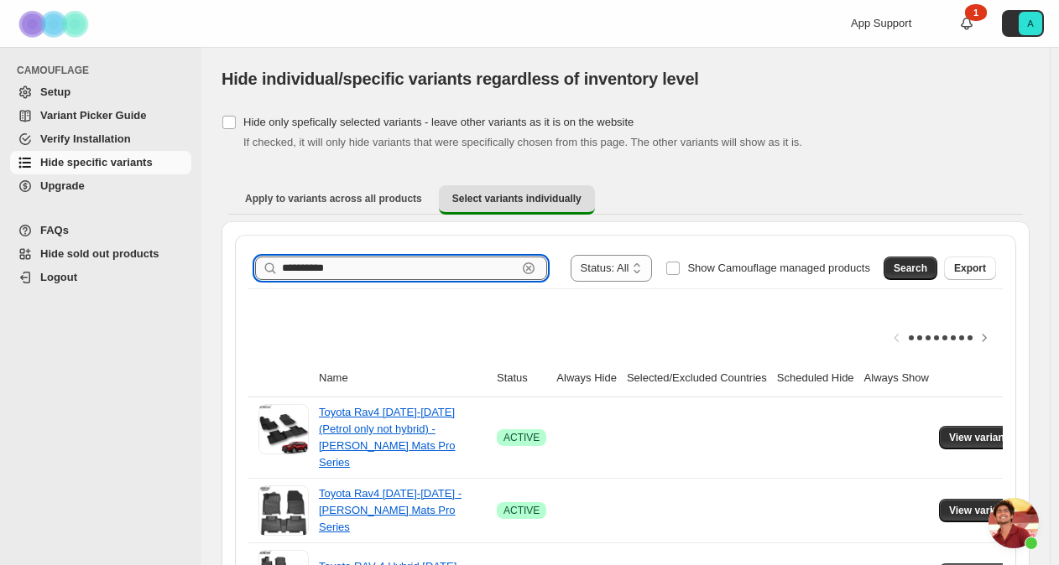
click at [320, 267] on input "**********" at bounding box center [399, 268] width 235 height 23
type input "**********"
click at [911, 263] on span "Search" at bounding box center [910, 268] width 34 height 13
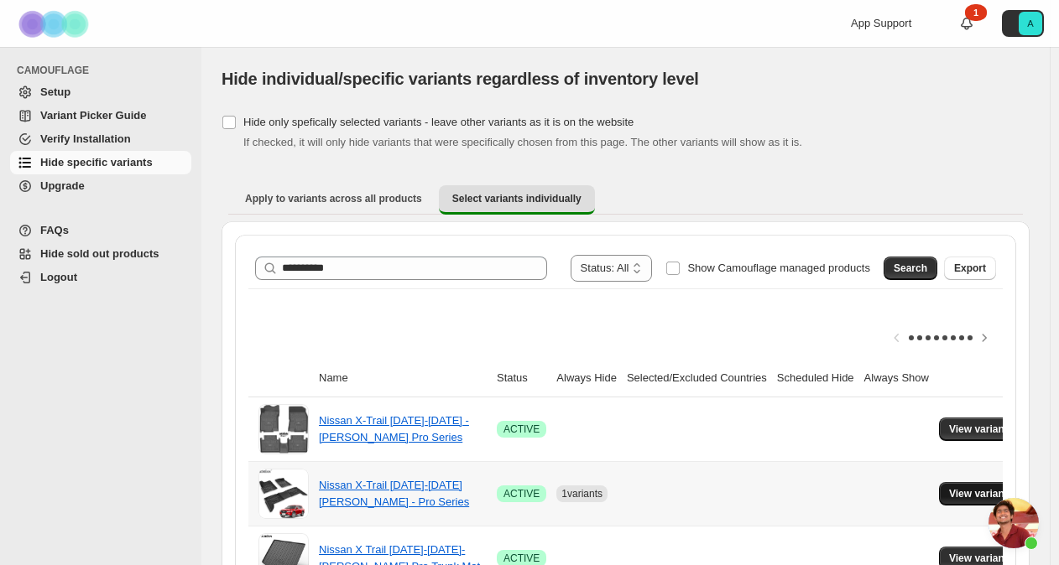
click at [961, 491] on span "View variants" at bounding box center [981, 493] width 65 height 13
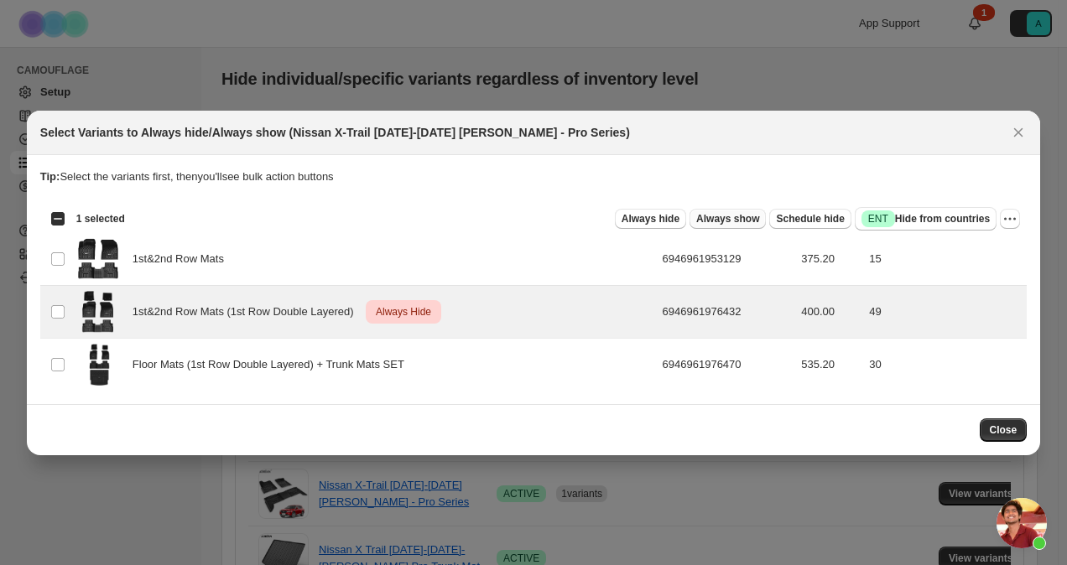
click at [732, 221] on span "Always show" at bounding box center [727, 218] width 63 height 13
